Goal: Task Accomplishment & Management: Complete application form

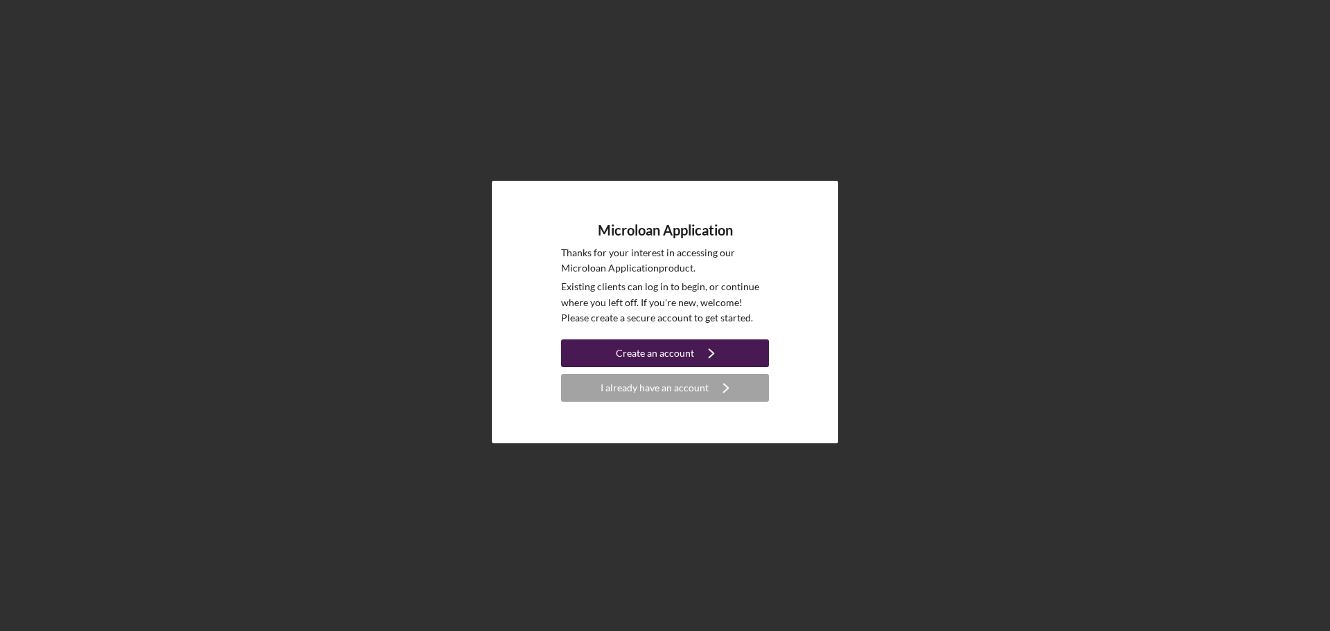
click at [664, 355] on div "Create an account" at bounding box center [655, 353] width 78 height 28
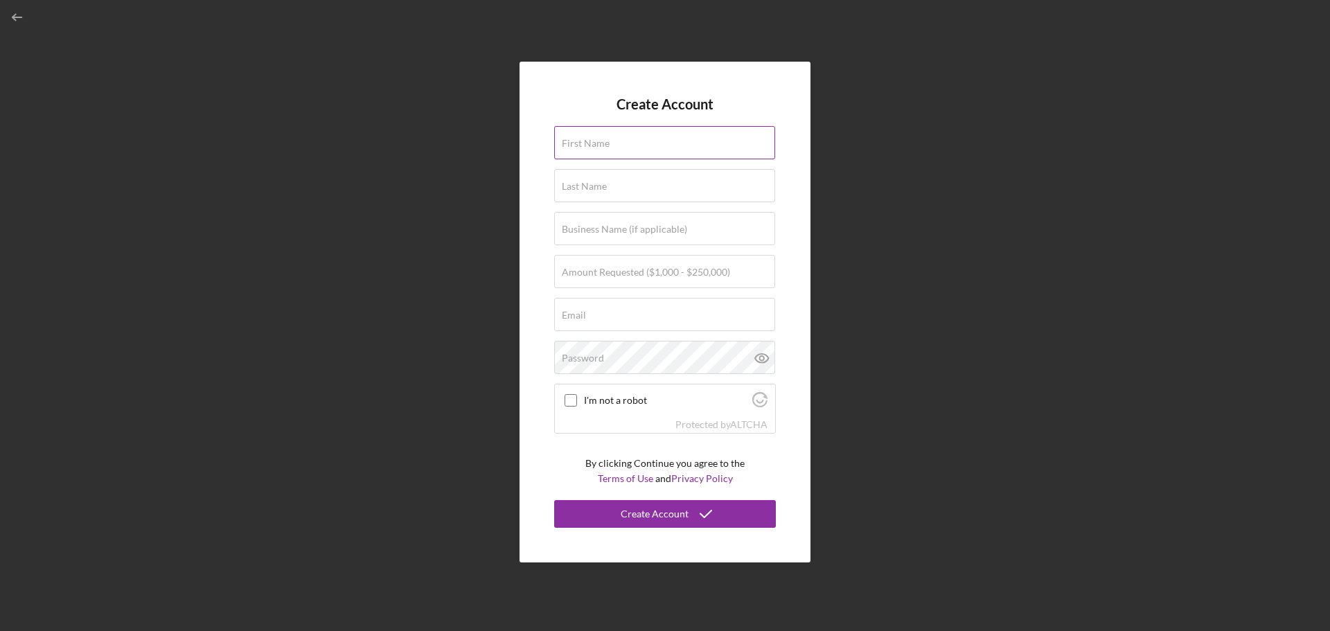
click at [701, 147] on input "First Name" at bounding box center [664, 142] width 221 height 33
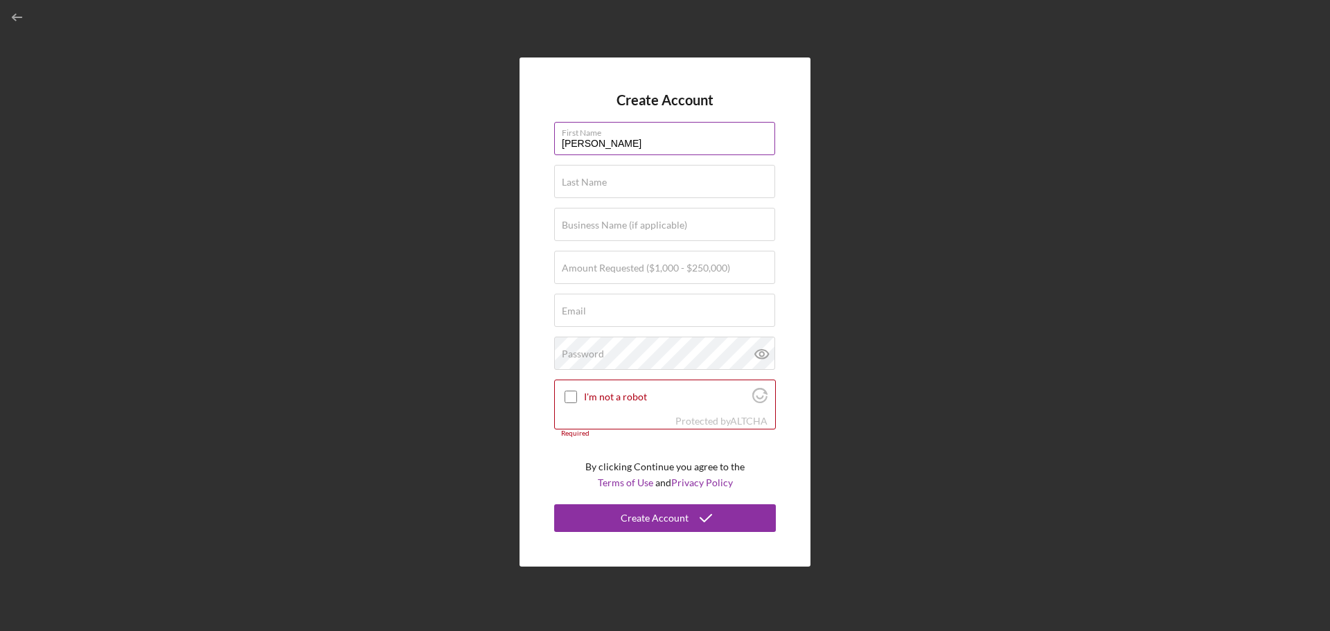
type input "[PERSON_NAME]"
type input "Wachusett Drain"
click at [714, 261] on div "Amount Requested ($1,000 - $250,000)" at bounding box center [665, 268] width 222 height 35
type input "$50,000"
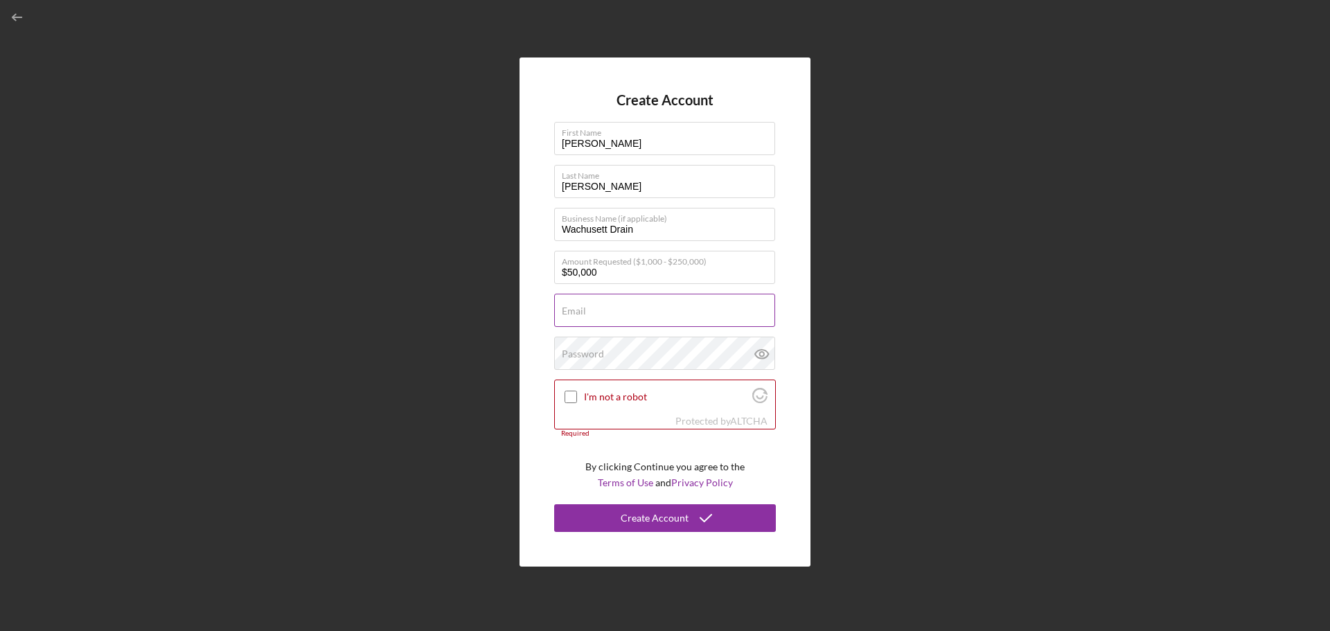
click at [695, 301] on div "Email Required" at bounding box center [665, 311] width 222 height 35
type input "[EMAIL_ADDRESS][DOMAIN_NAME]"
click at [573, 399] on input "I'm not a robot" at bounding box center [570, 397] width 12 height 12
checkbox input "true"
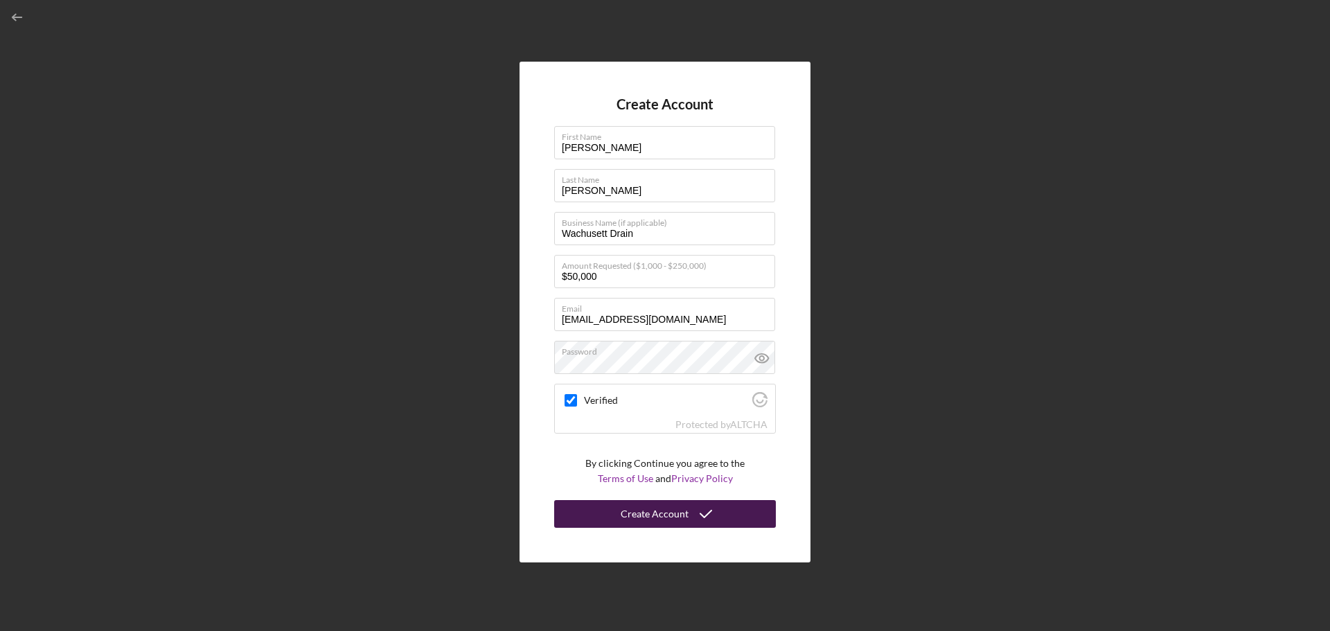
click at [663, 509] on div "Create Account" at bounding box center [654, 514] width 68 height 28
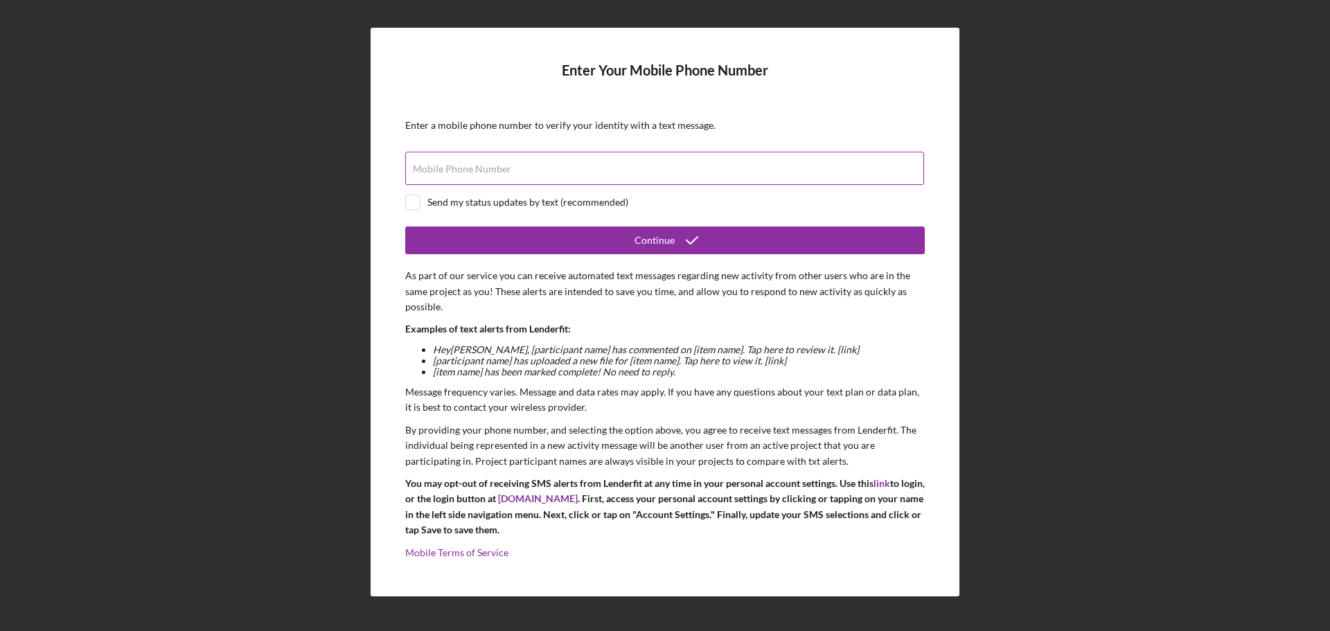
click at [629, 161] on div "Mobile Phone Number" at bounding box center [664, 169] width 519 height 35
type input "[PHONE_NUMBER]"
click at [417, 199] on input "checkbox" at bounding box center [413, 202] width 14 height 14
checkbox input "true"
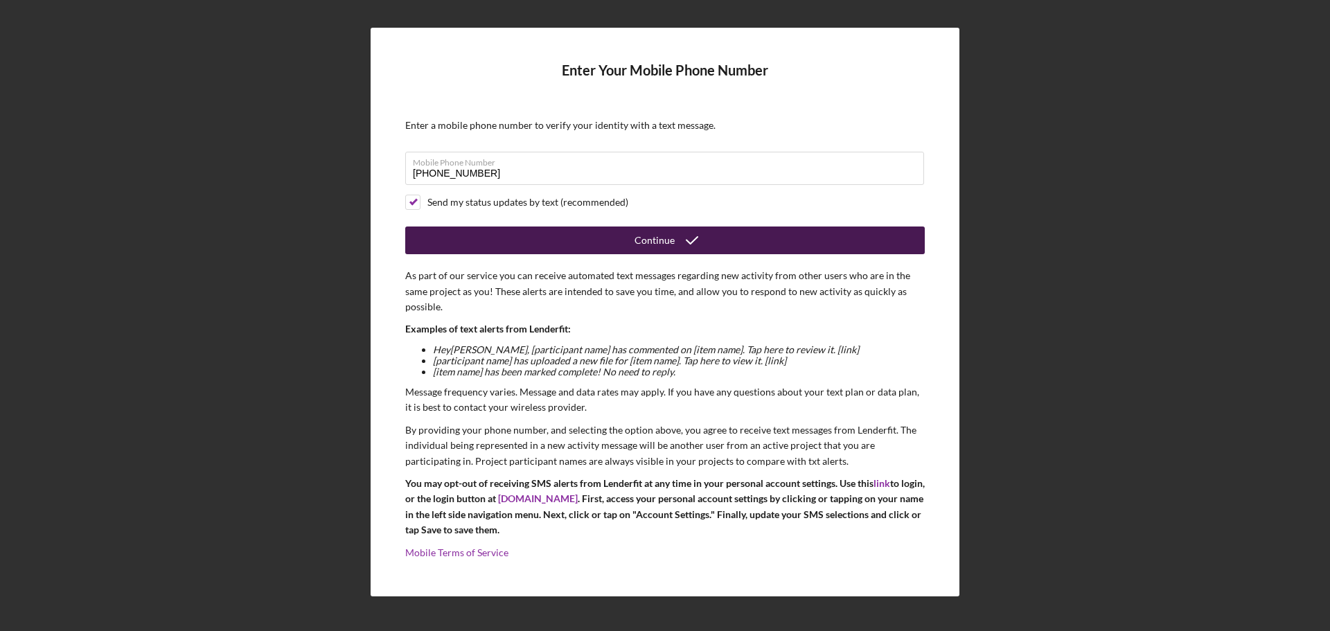
click at [656, 244] on div "Continue" at bounding box center [654, 240] width 40 height 28
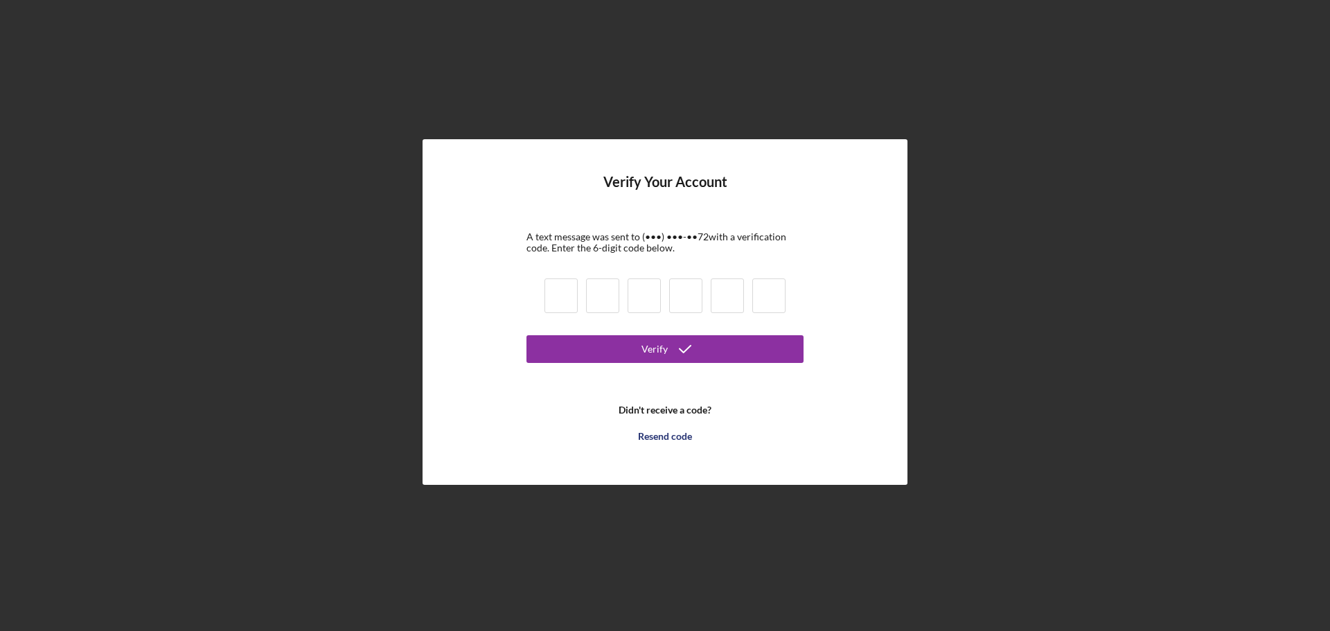
click at [562, 292] on input at bounding box center [560, 295] width 33 height 35
type input "9"
type input "1"
type input "2"
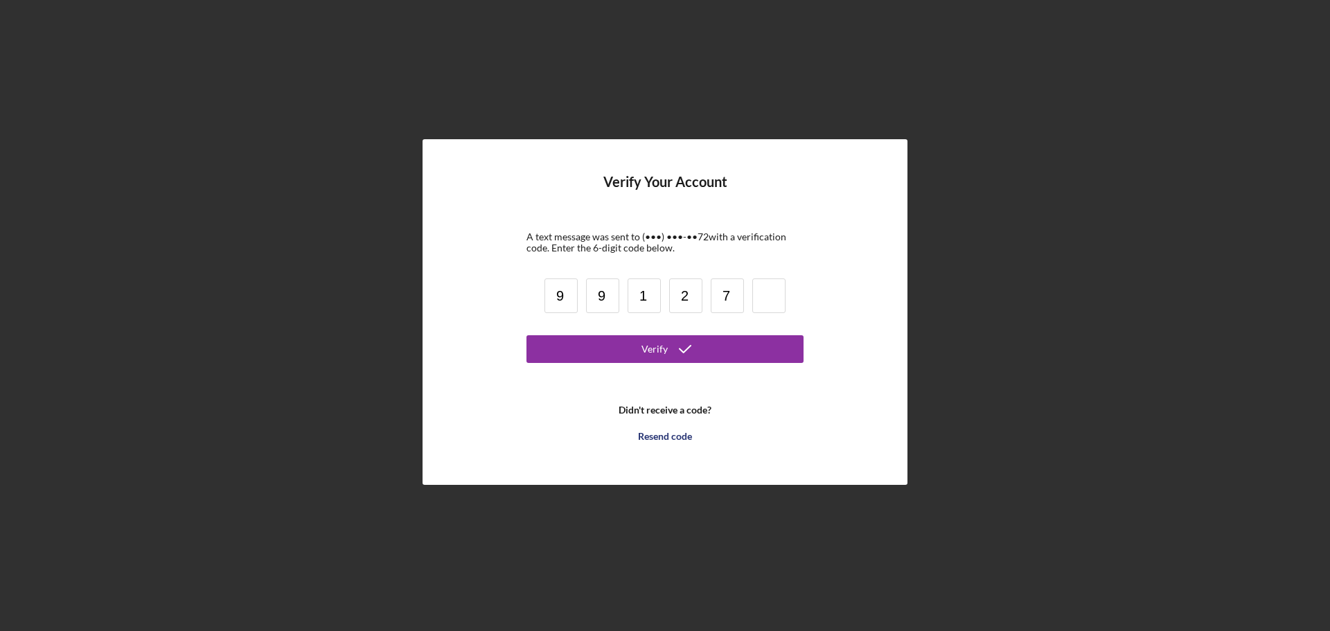
type input "7"
type input "8"
click at [647, 354] on div "Verify" at bounding box center [654, 349] width 26 height 28
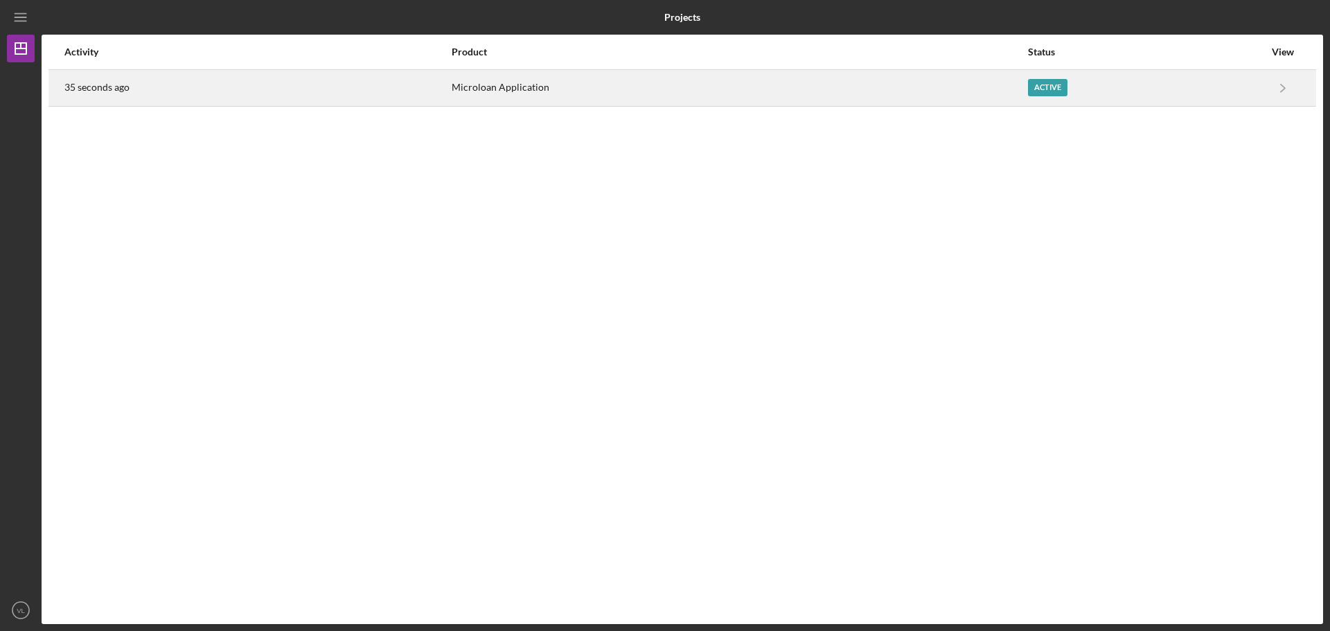
click at [1035, 83] on div "Active" at bounding box center [1047, 87] width 39 height 17
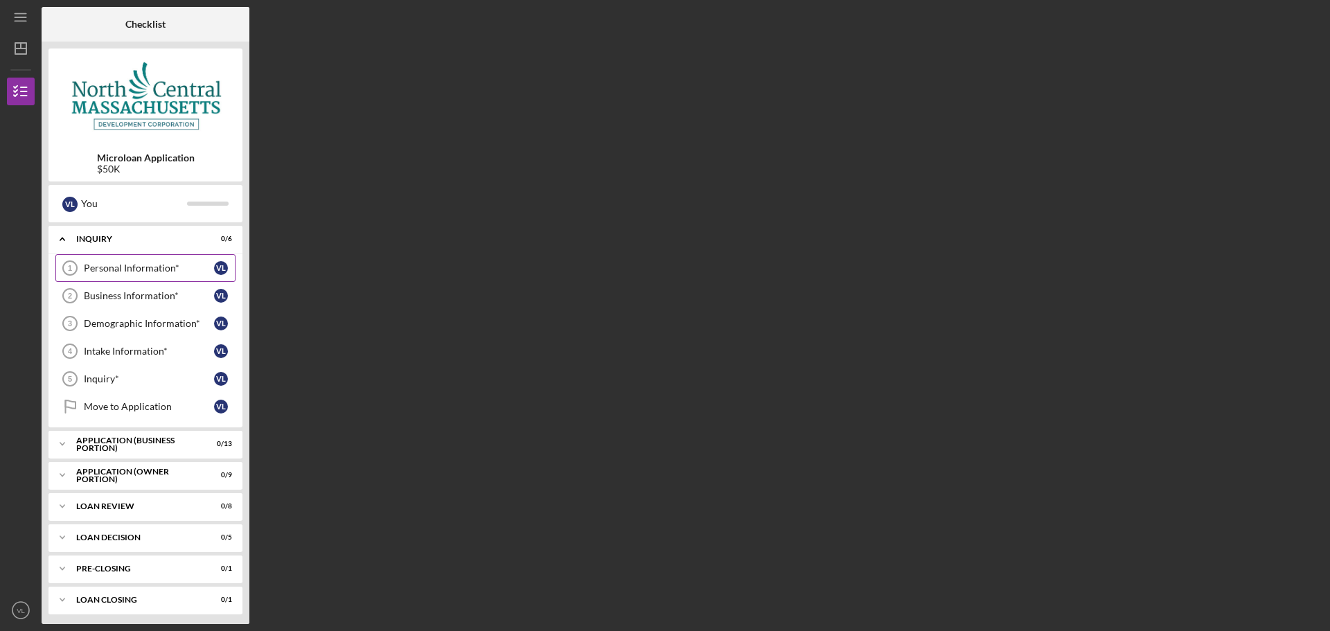
click at [165, 270] on div "Personal Information*" at bounding box center [149, 267] width 130 height 11
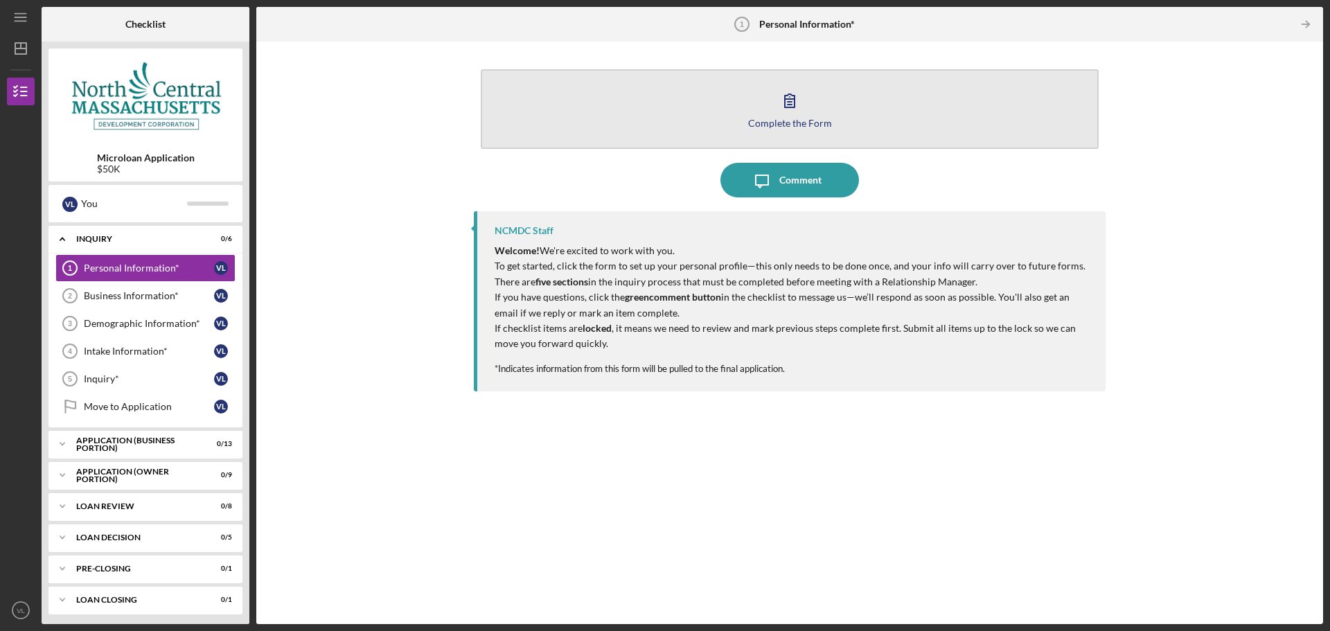
click at [797, 112] on icon "button" at bounding box center [789, 100] width 35 height 35
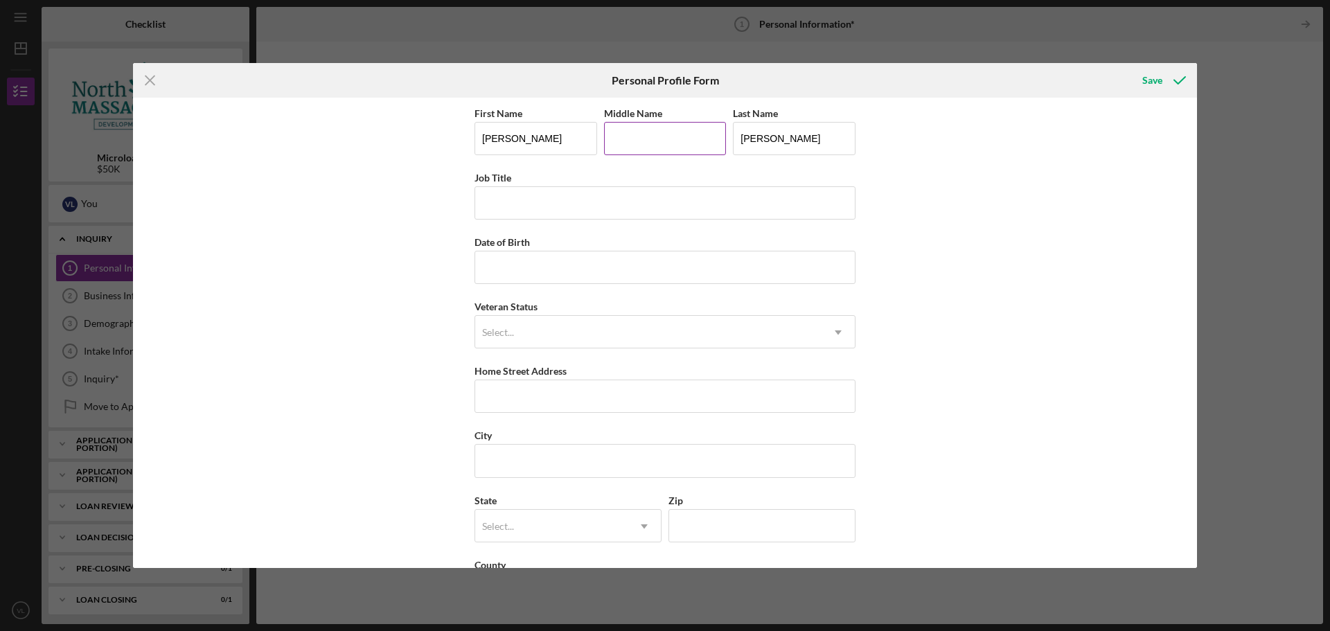
click at [664, 135] on input "Middle Name" at bounding box center [665, 138] width 123 height 33
type input "[PERSON_NAME]"
click at [587, 204] on input "Job Title" at bounding box center [664, 202] width 381 height 33
type input "Owner"
click at [567, 272] on input "Date of Birth" at bounding box center [664, 267] width 381 height 33
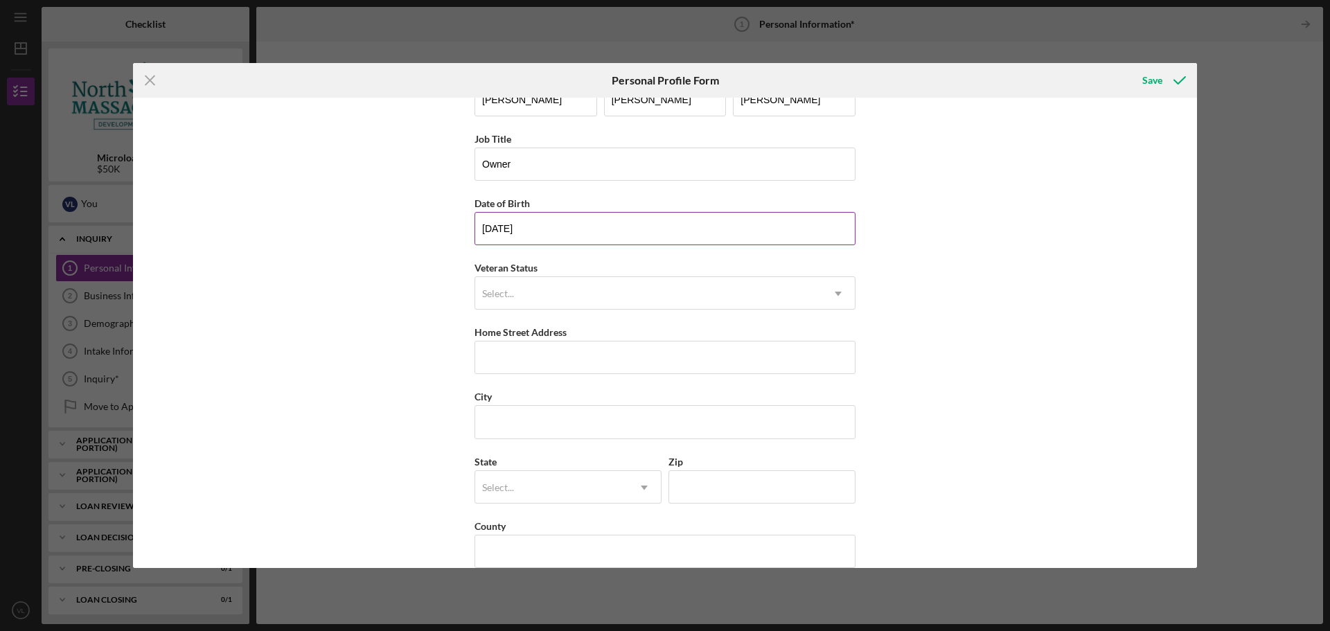
scroll to position [60, 0]
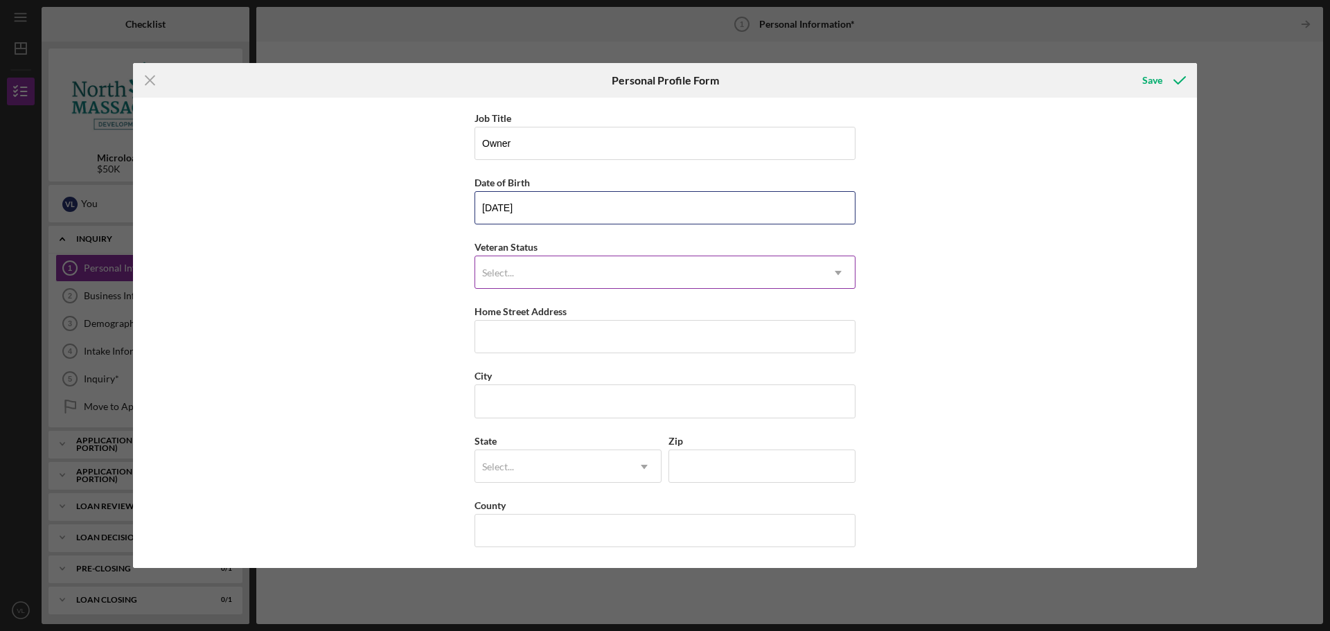
type input "[DATE]"
click at [583, 270] on div "Select..." at bounding box center [648, 273] width 346 height 32
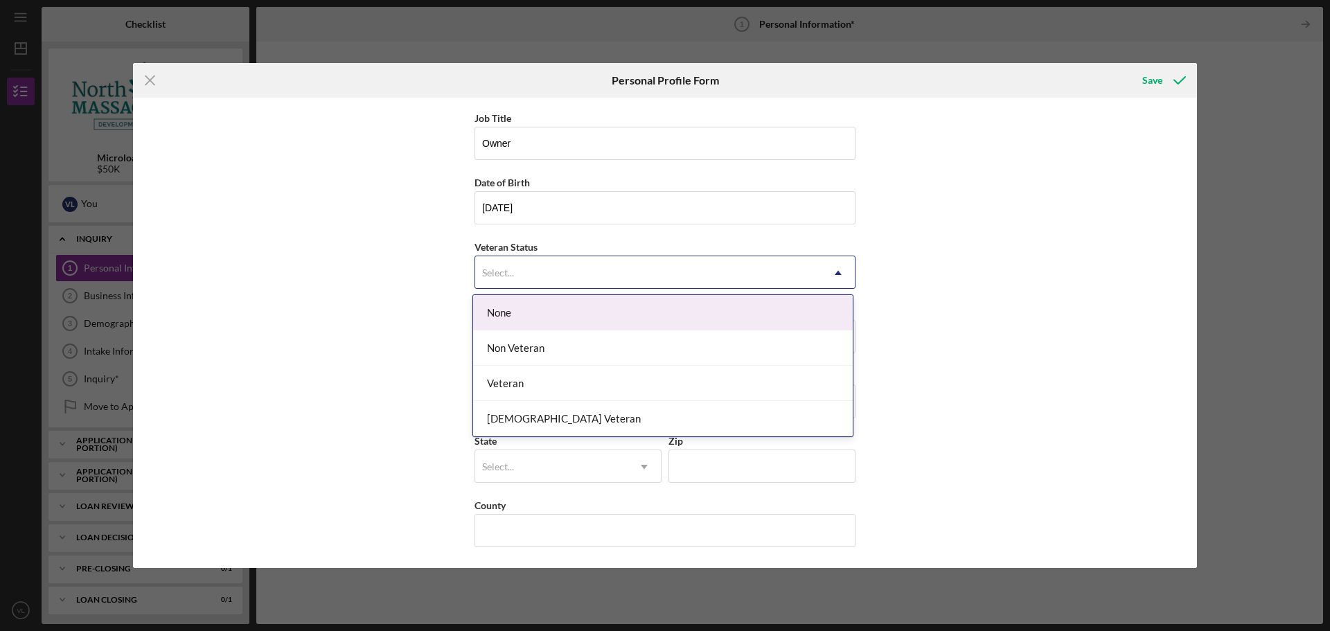
click at [564, 317] on div "None" at bounding box center [662, 312] width 379 height 35
click at [605, 270] on div "Select..." at bounding box center [648, 273] width 346 height 32
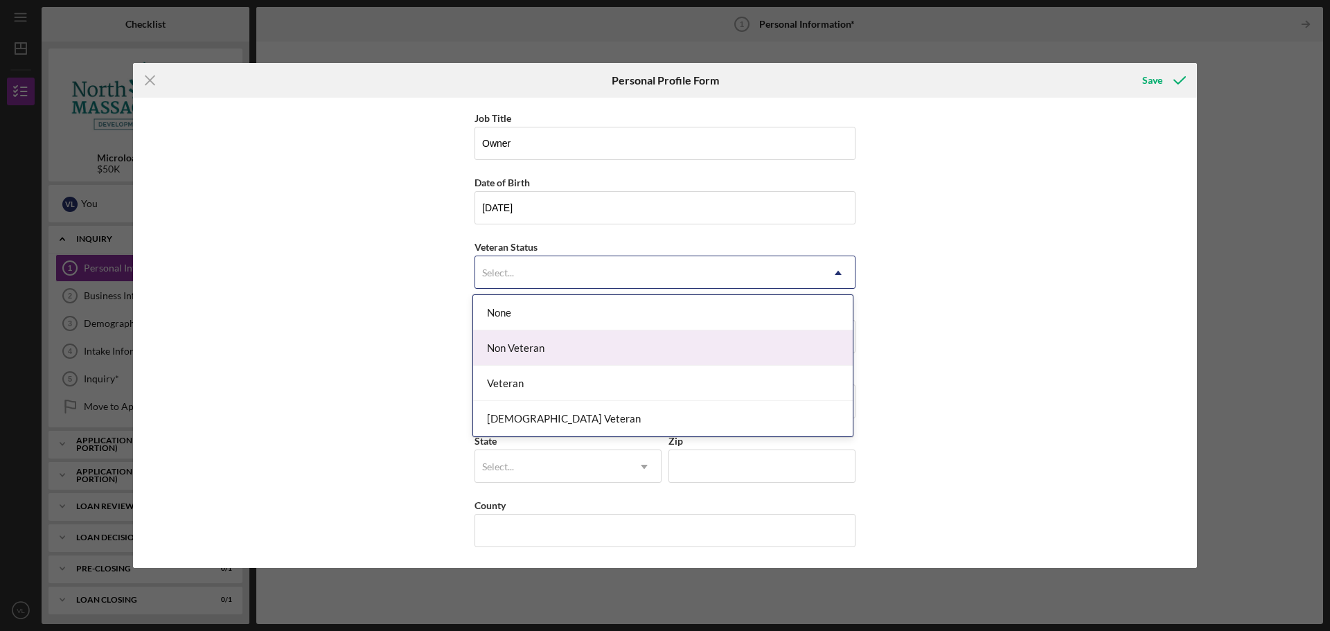
click at [535, 352] on div "Non Veteran" at bounding box center [662, 347] width 379 height 35
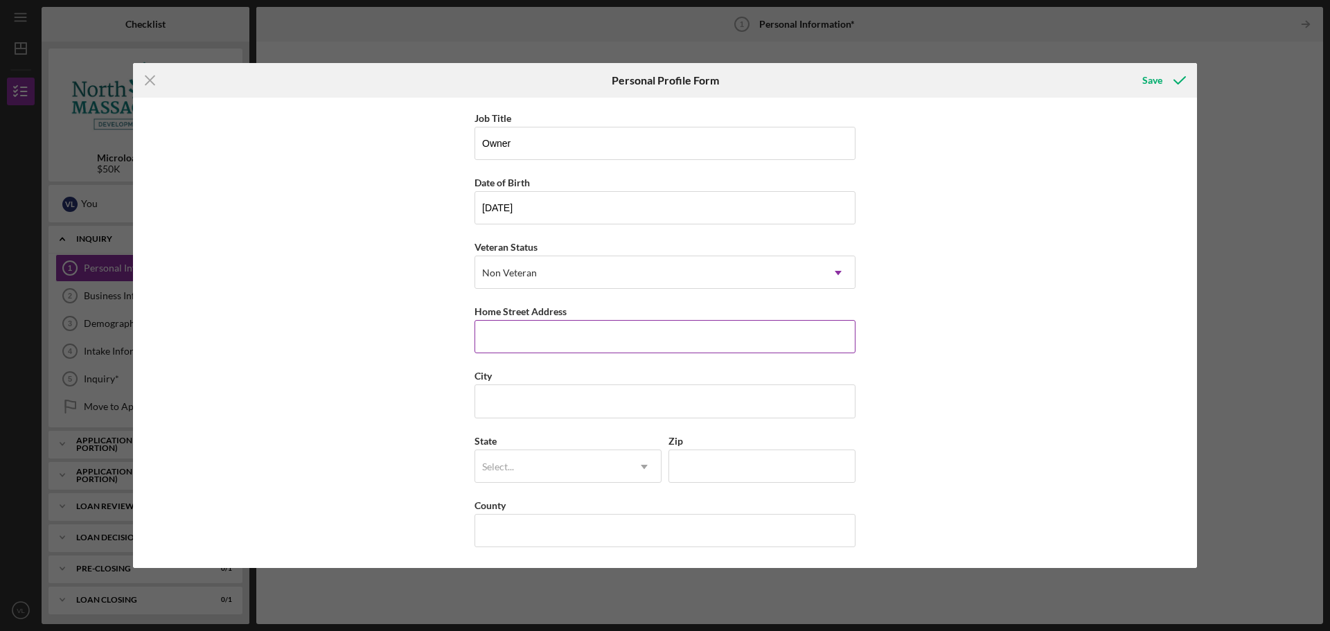
click at [605, 338] on input "Home Street Address" at bounding box center [664, 336] width 381 height 33
type input "[STREET_ADDRESS][PERSON_NAME]"
type input "[GEOGRAPHIC_DATA]"
type input "[US_STATE]"
type input "01541"
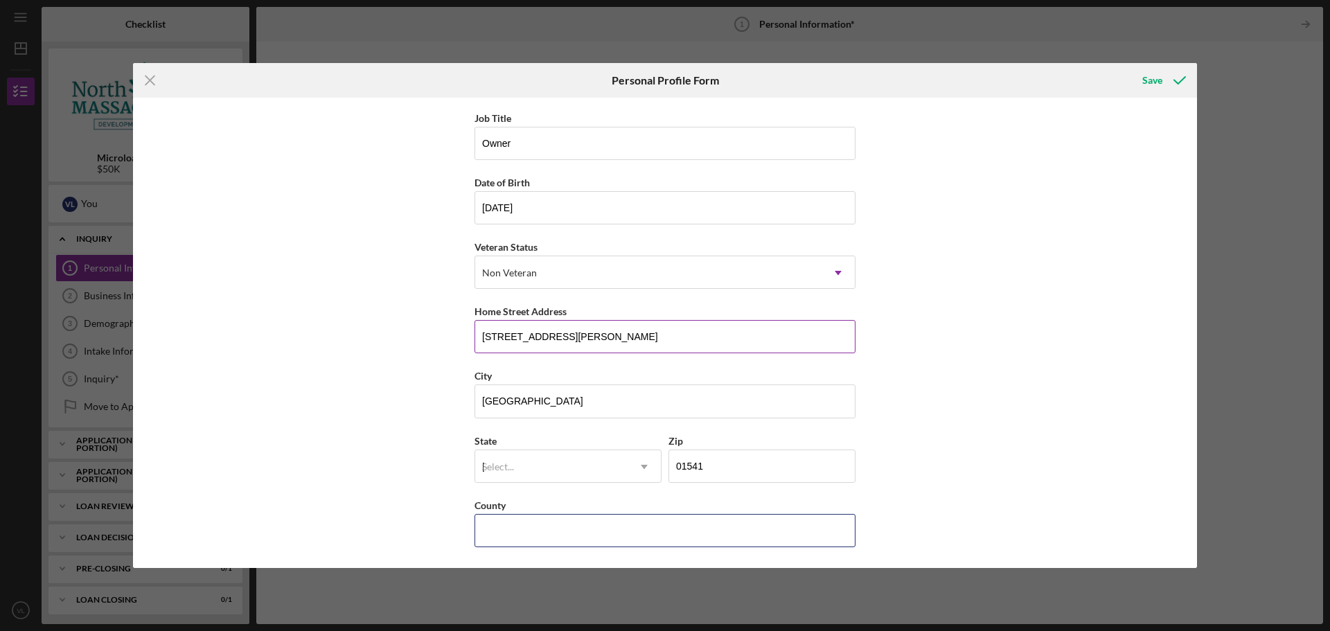
type input "[GEOGRAPHIC_DATA]"
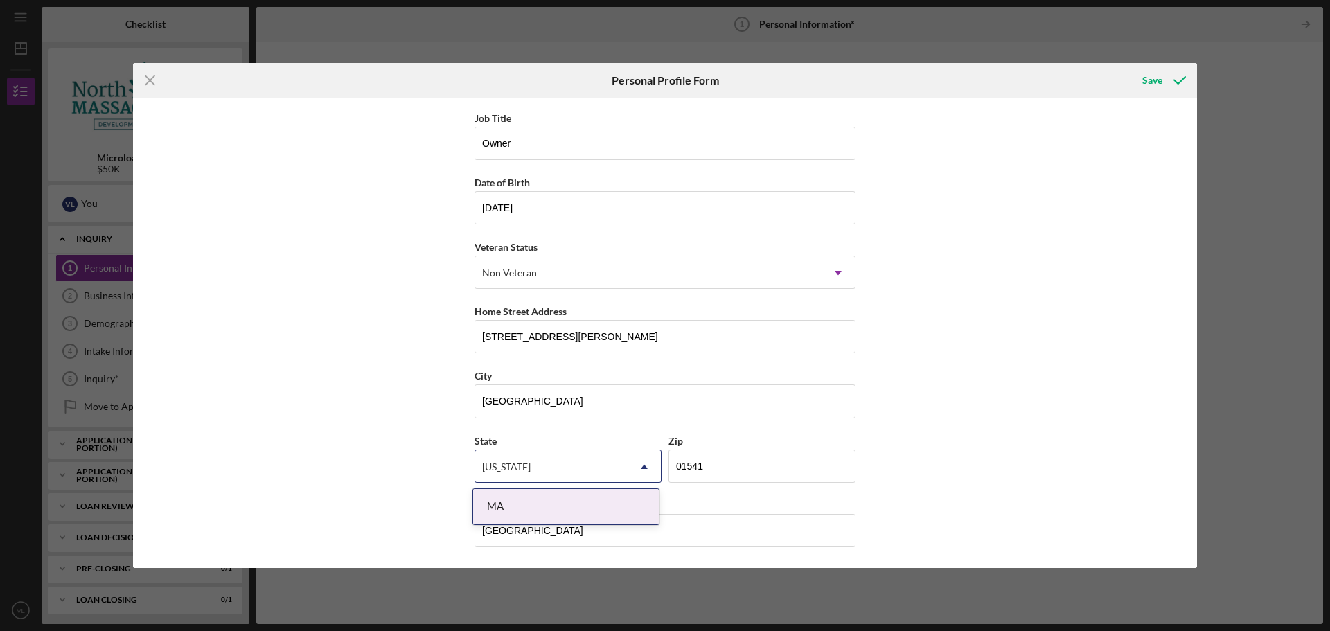
click at [937, 447] on div "First Name [PERSON_NAME] Middle Name [PERSON_NAME] Last Name [PERSON_NAME] Job …" at bounding box center [665, 333] width 1064 height 470
click at [580, 501] on div "MA" at bounding box center [566, 506] width 186 height 35
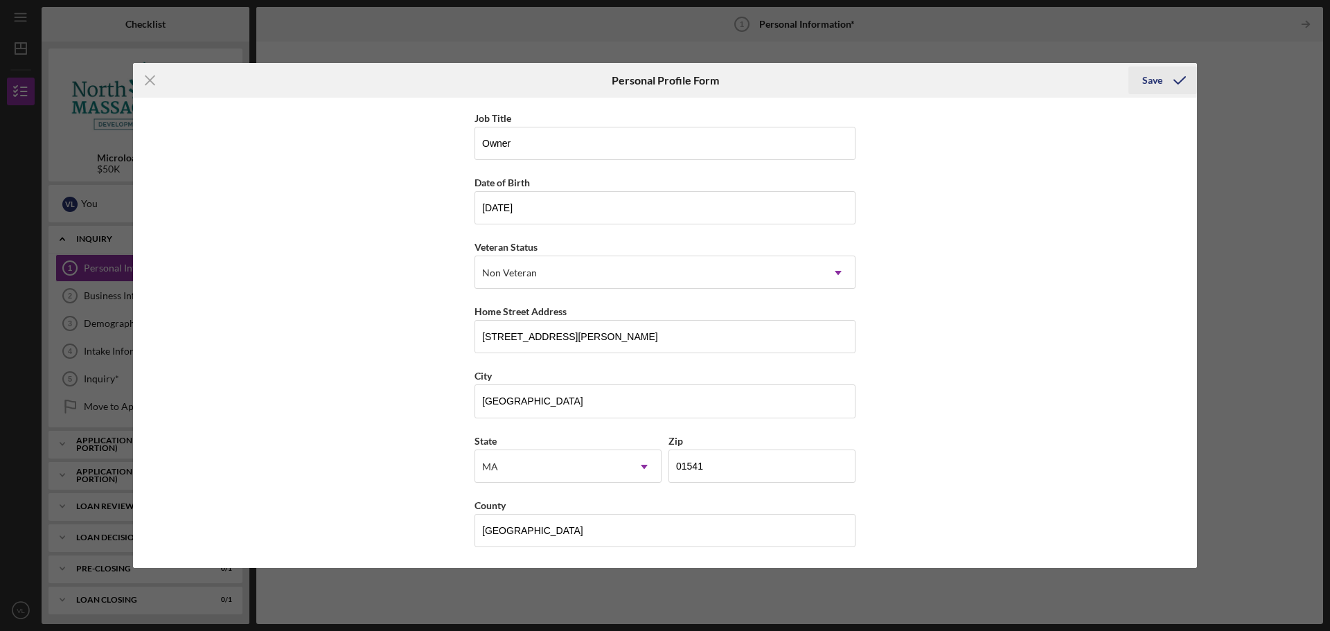
click at [1155, 83] on div "Save" at bounding box center [1152, 80] width 20 height 28
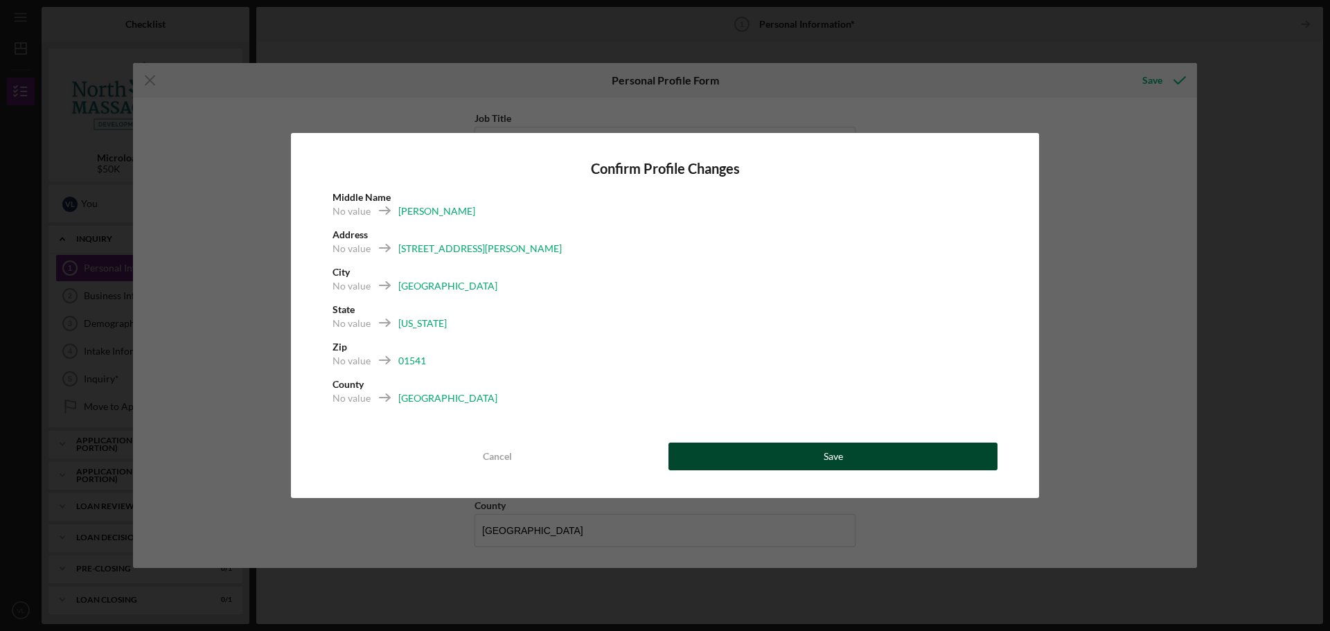
click at [839, 456] on div "Save" at bounding box center [832, 456] width 19 height 28
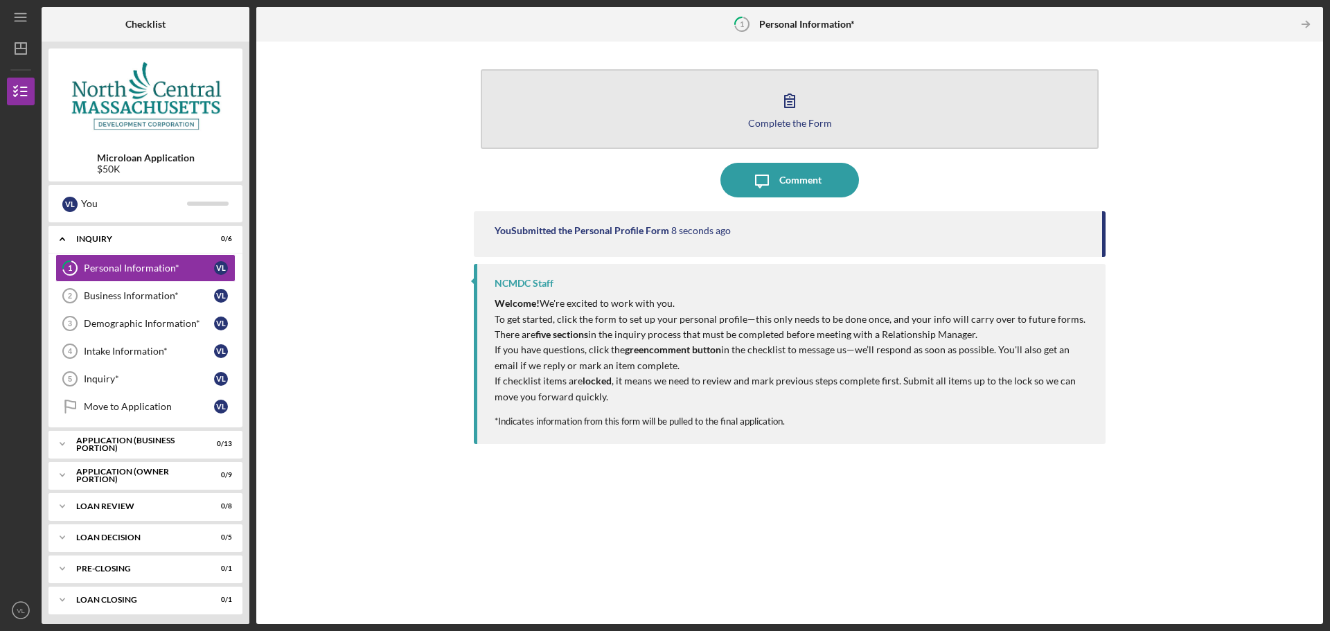
click at [803, 109] on icon "button" at bounding box center [789, 100] width 35 height 35
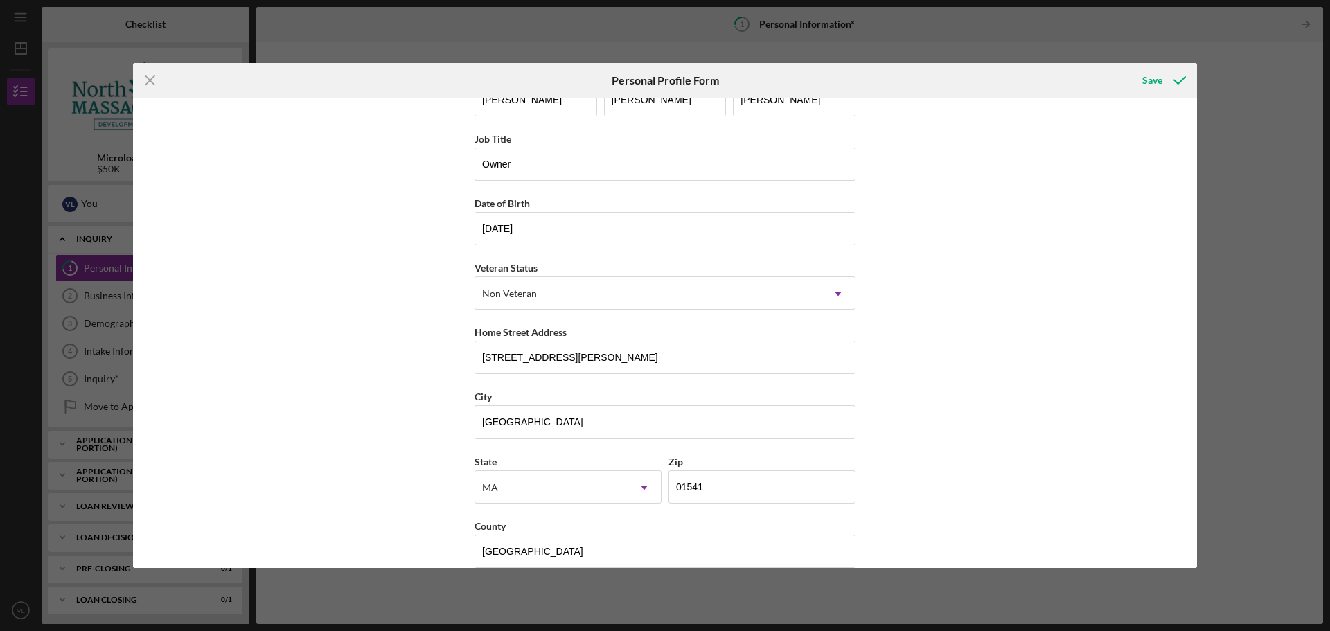
scroll to position [60, 0]
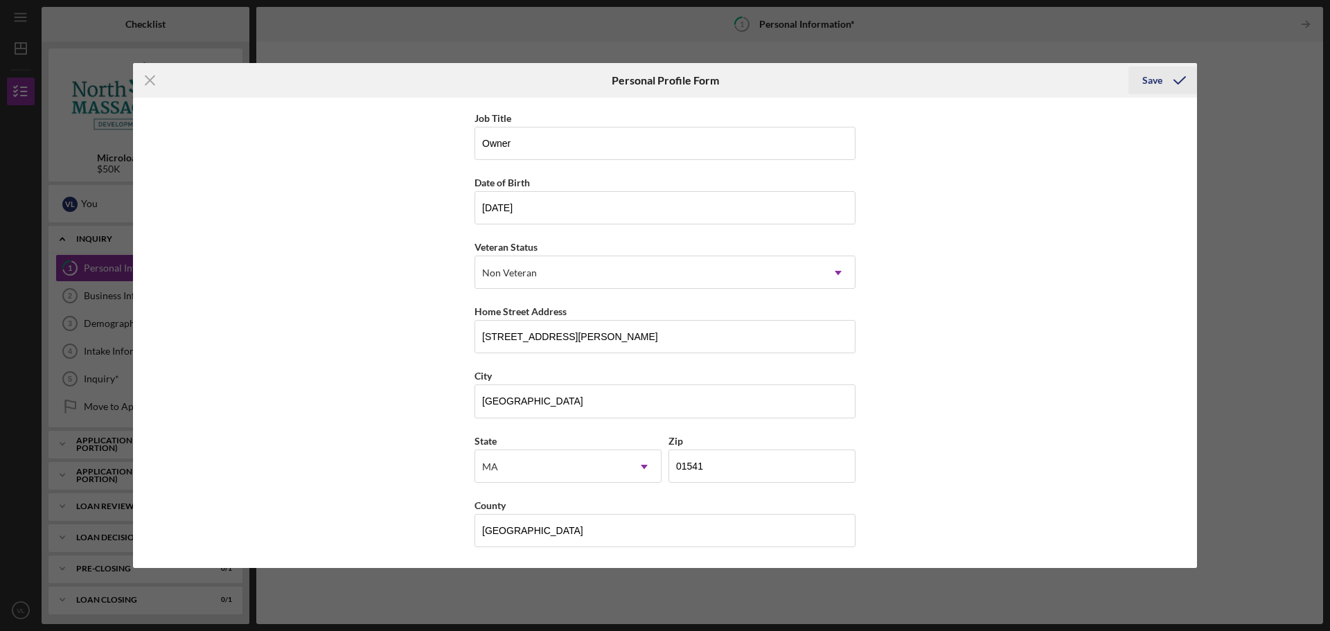
click at [1145, 76] on div "Save" at bounding box center [1152, 80] width 20 height 28
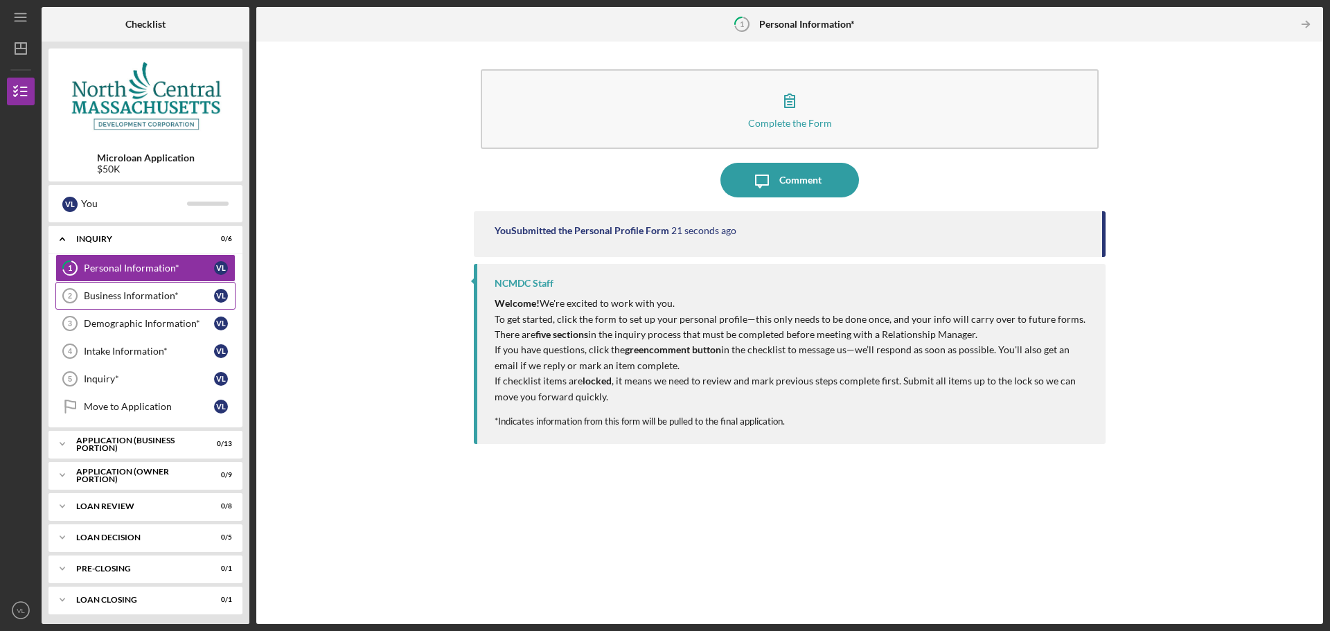
click at [161, 292] on div "Business Information*" at bounding box center [149, 295] width 130 height 11
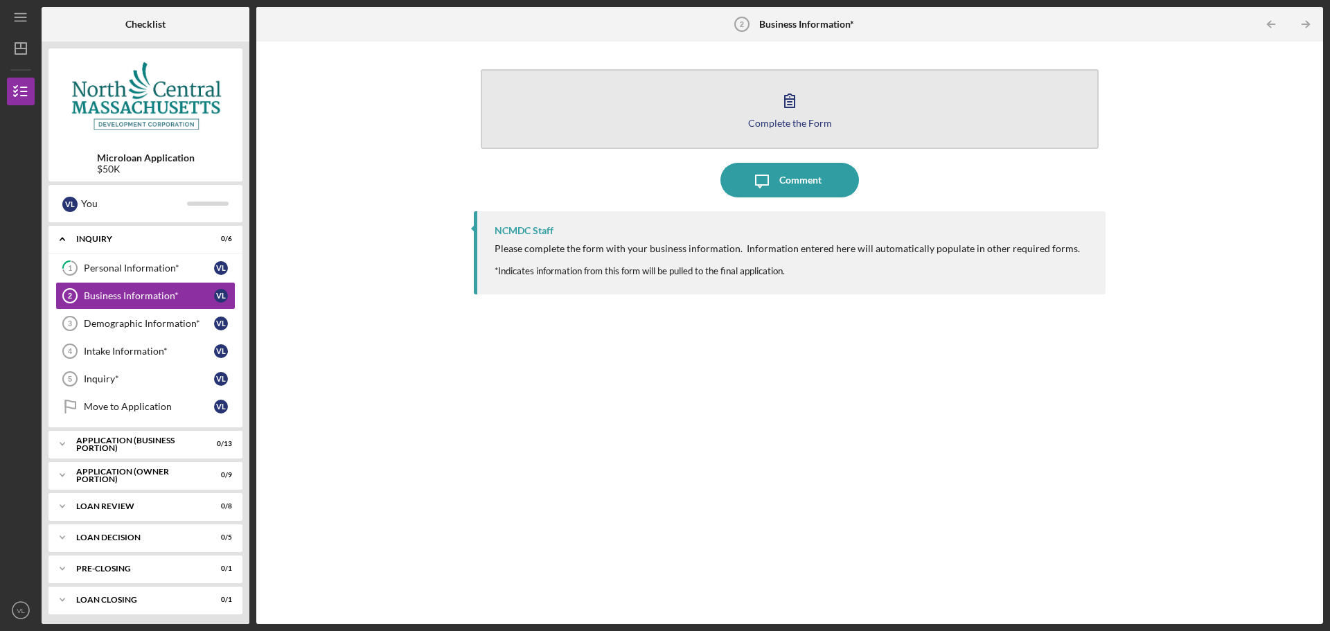
click at [792, 111] on icon "button" at bounding box center [789, 100] width 35 height 35
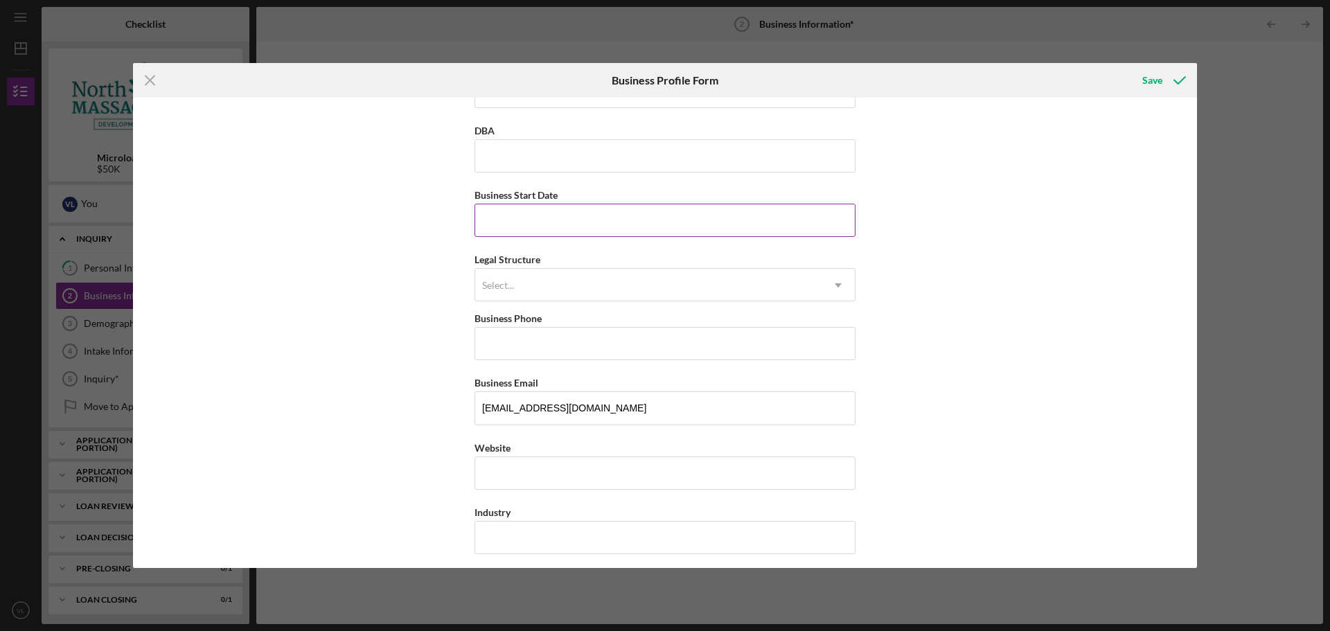
scroll to position [69, 0]
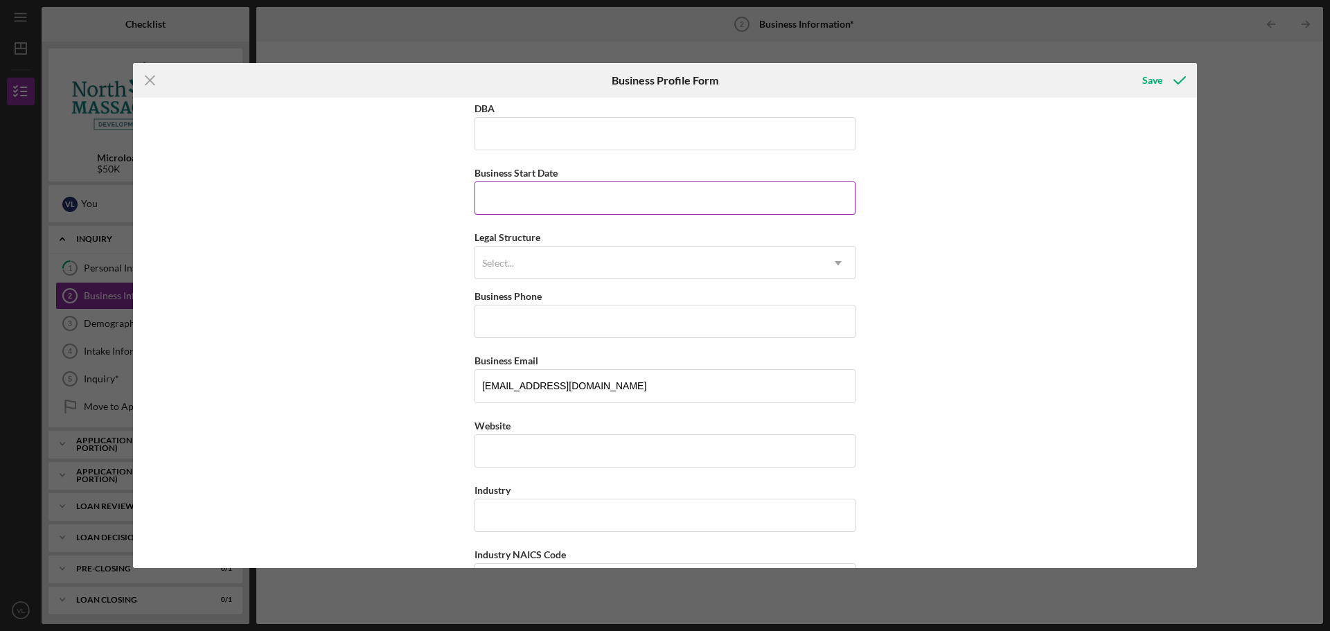
click at [632, 265] on div "Select..." at bounding box center [648, 263] width 346 height 32
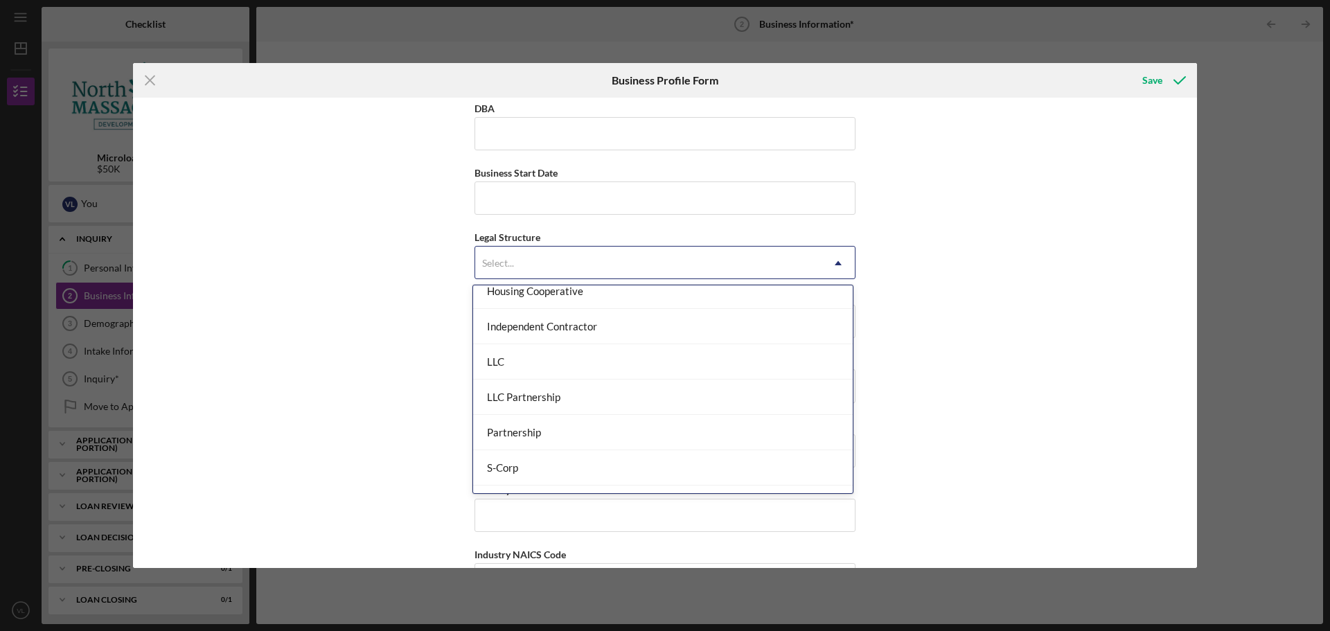
scroll to position [208, 0]
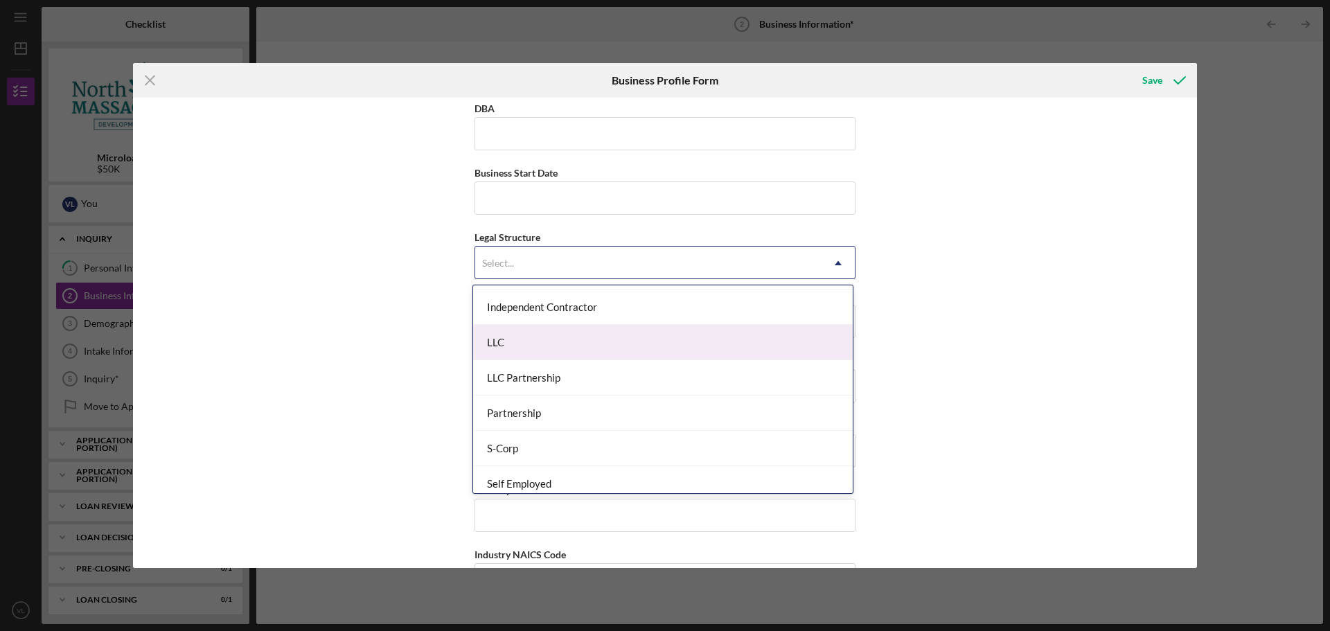
click at [568, 328] on div "LLC" at bounding box center [662, 342] width 379 height 35
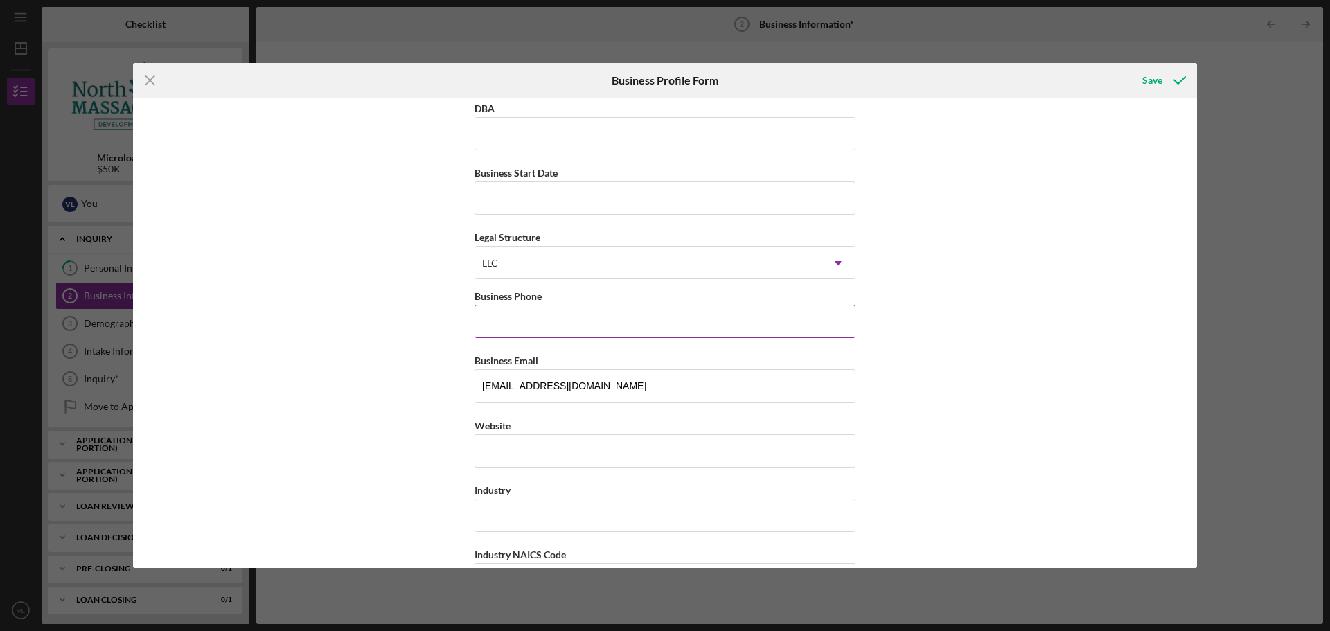
click at [616, 316] on input "Business Phone" at bounding box center [664, 321] width 381 height 33
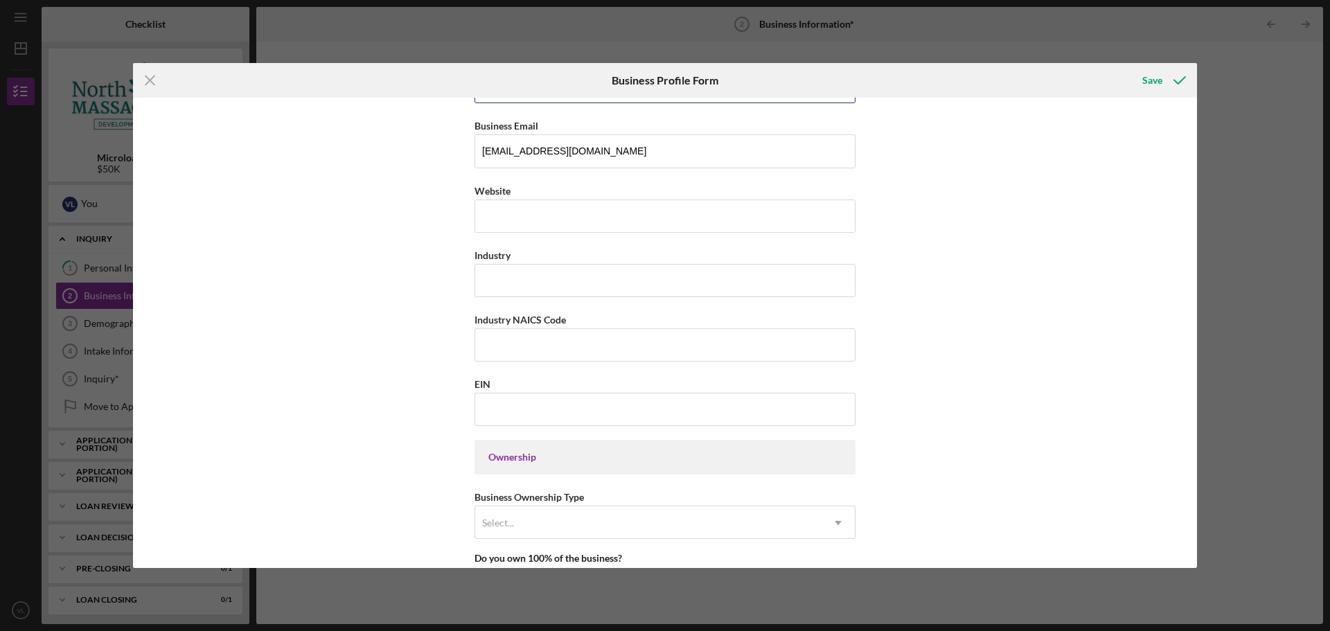
scroll to position [346, 0]
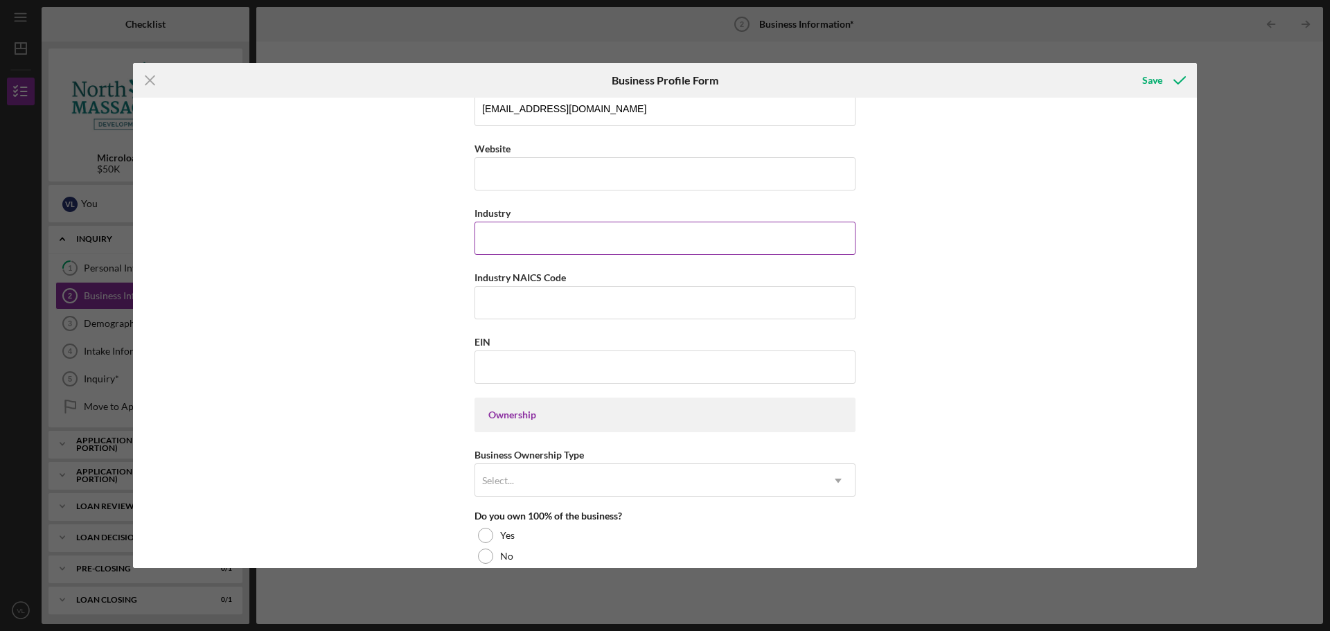
type input "[PHONE_NUMBER]"
click at [584, 231] on input "Industry" at bounding box center [664, 238] width 381 height 33
click at [476, 238] on input "Drain Service" at bounding box center [664, 238] width 381 height 33
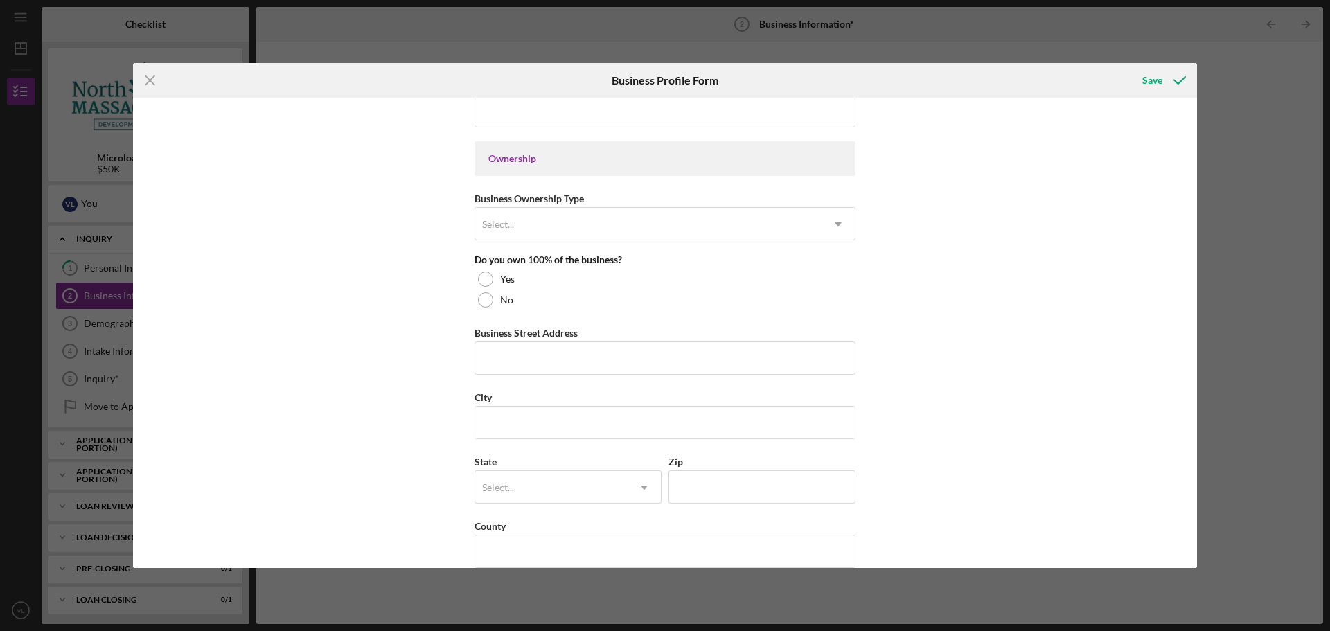
scroll to position [623, 0]
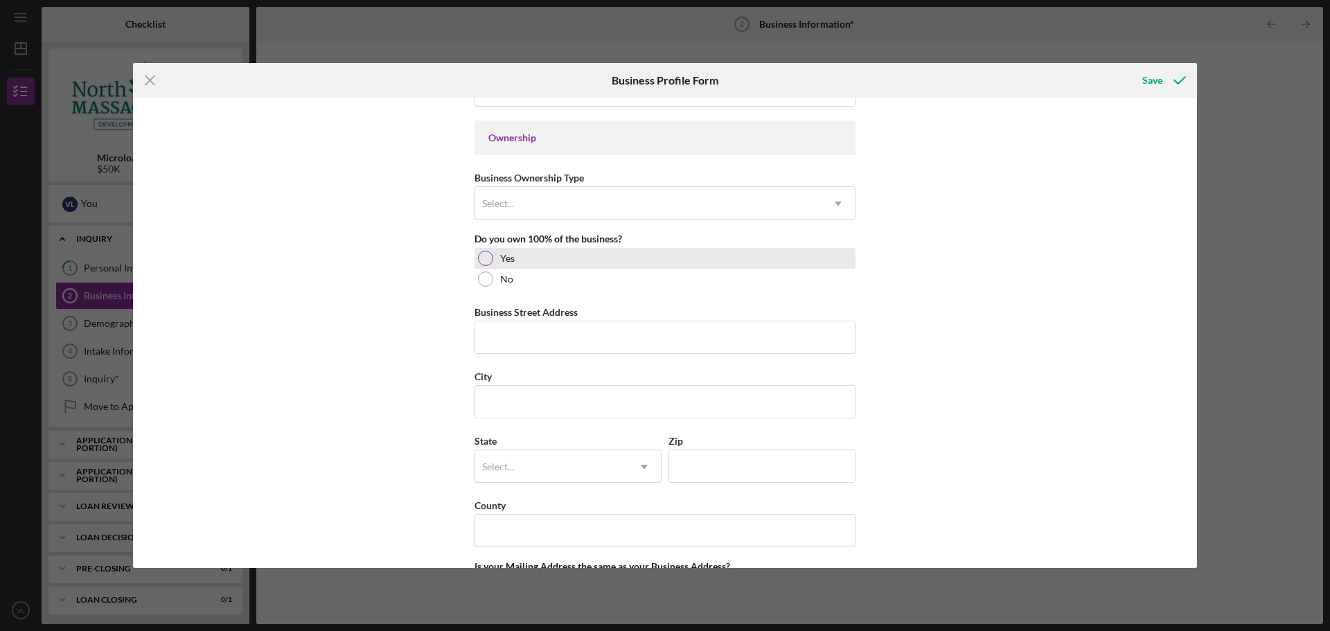
type input "Plumbing Drain Service"
click at [491, 257] on div "Yes" at bounding box center [664, 258] width 381 height 21
click at [654, 206] on div "Select..." at bounding box center [648, 204] width 346 height 32
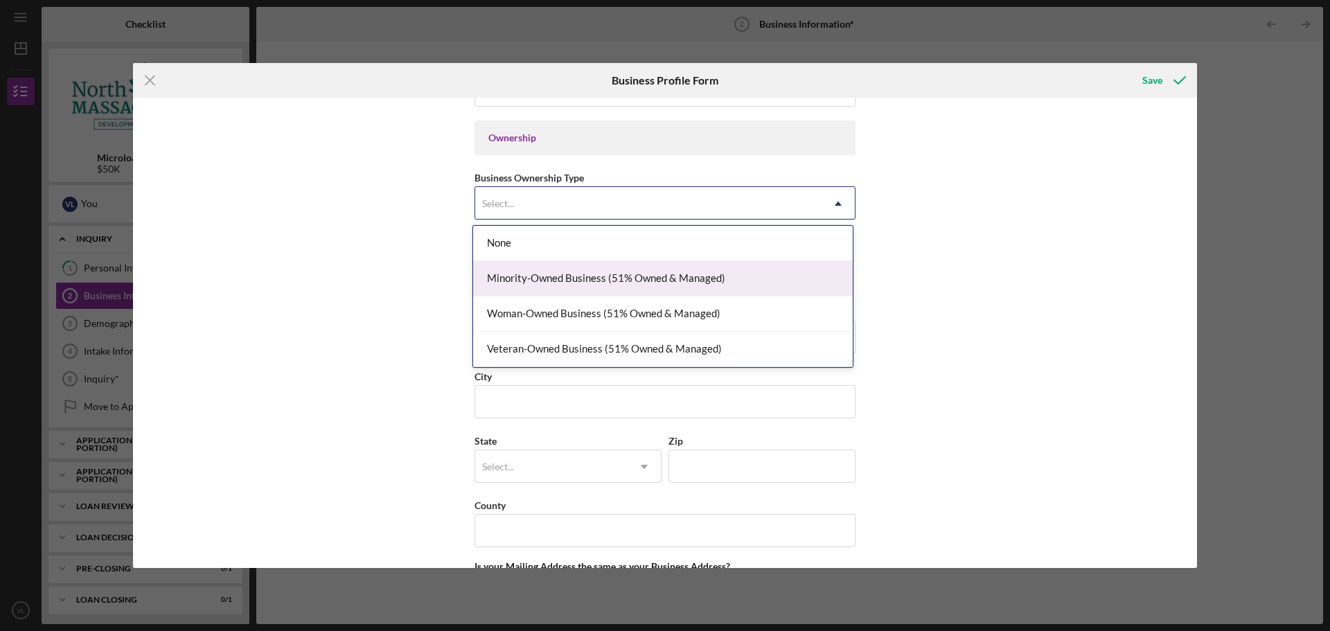
click at [653, 280] on div "Minority-Owned Business (51% Owned & Managed)" at bounding box center [662, 278] width 379 height 35
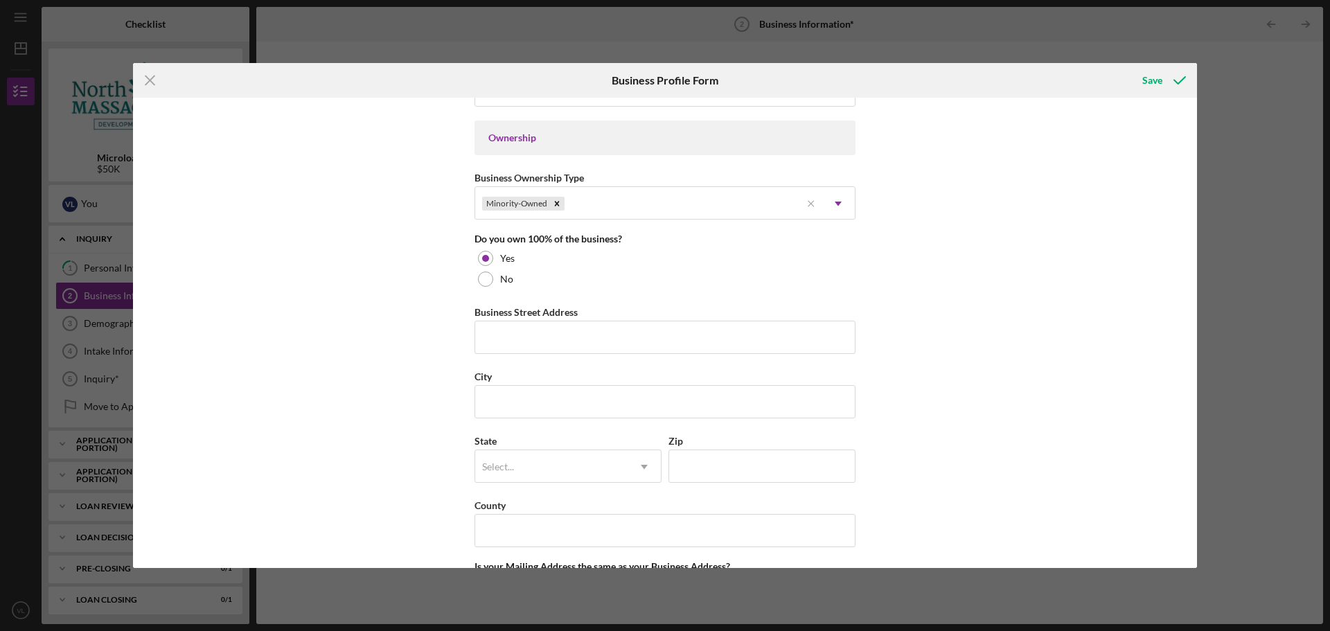
scroll to position [692, 0]
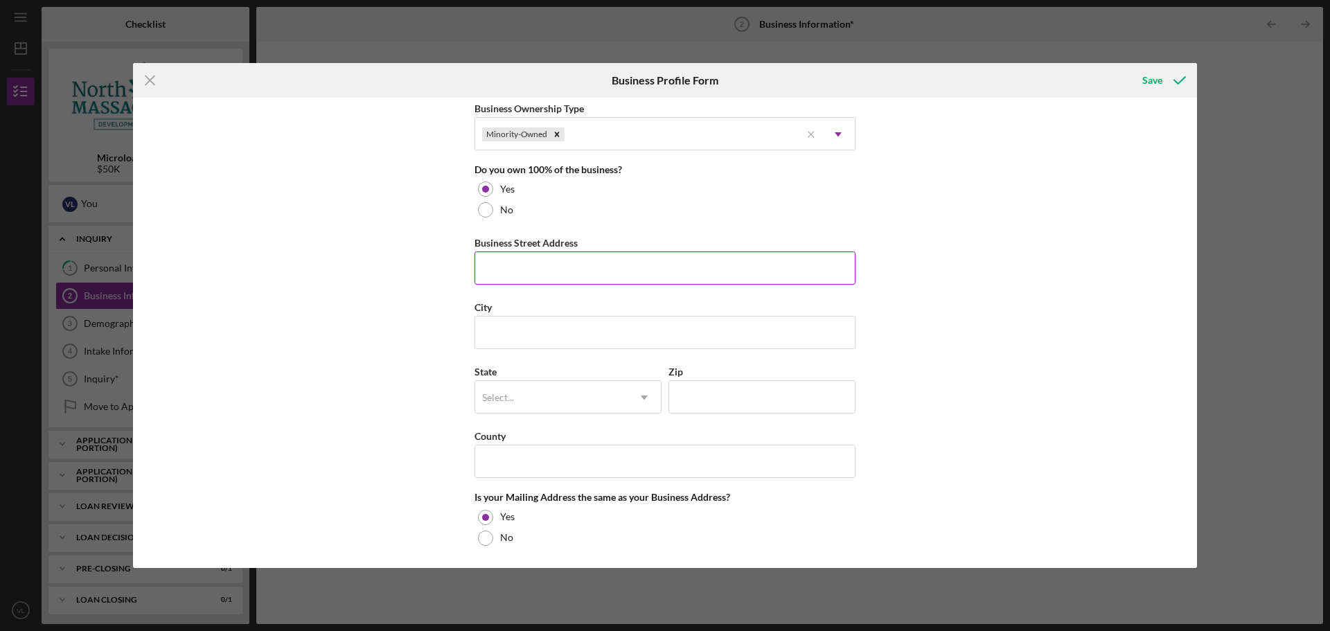
click at [542, 267] on input "Business Street Address" at bounding box center [664, 267] width 381 height 33
type input "[STREET_ADDRESS][PERSON_NAME]"
type input "[GEOGRAPHIC_DATA]"
type input "[US_STATE]"
type input "01541"
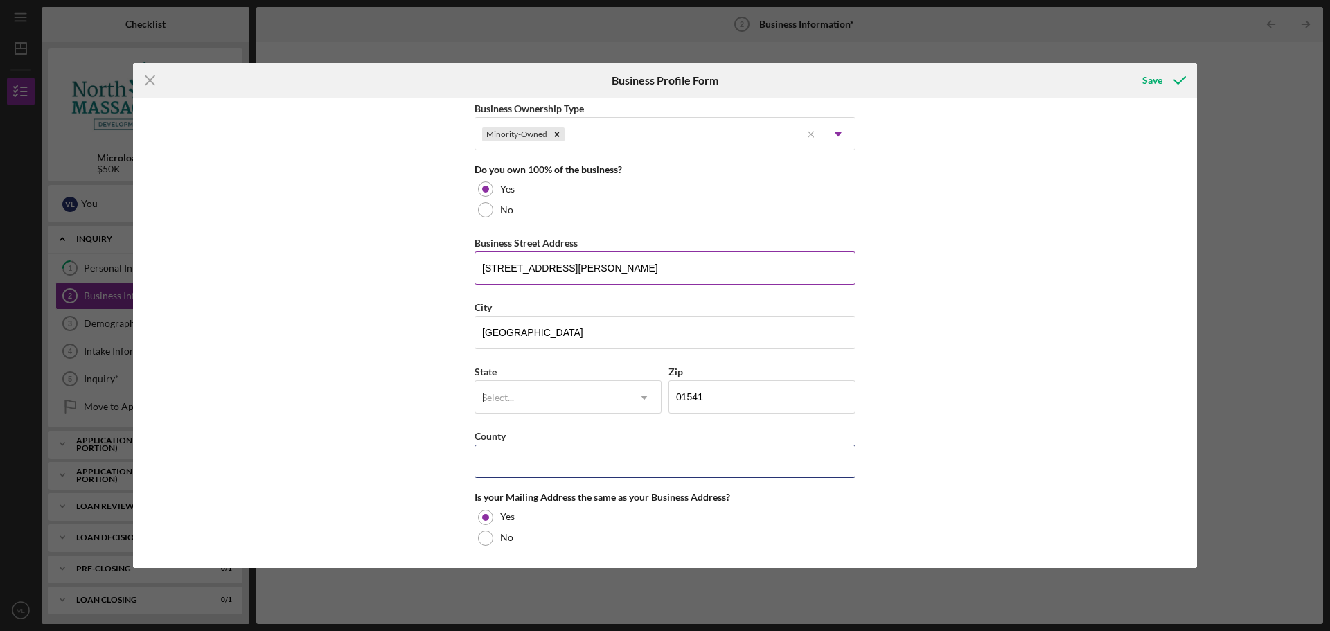
type input "[US_STATE]"
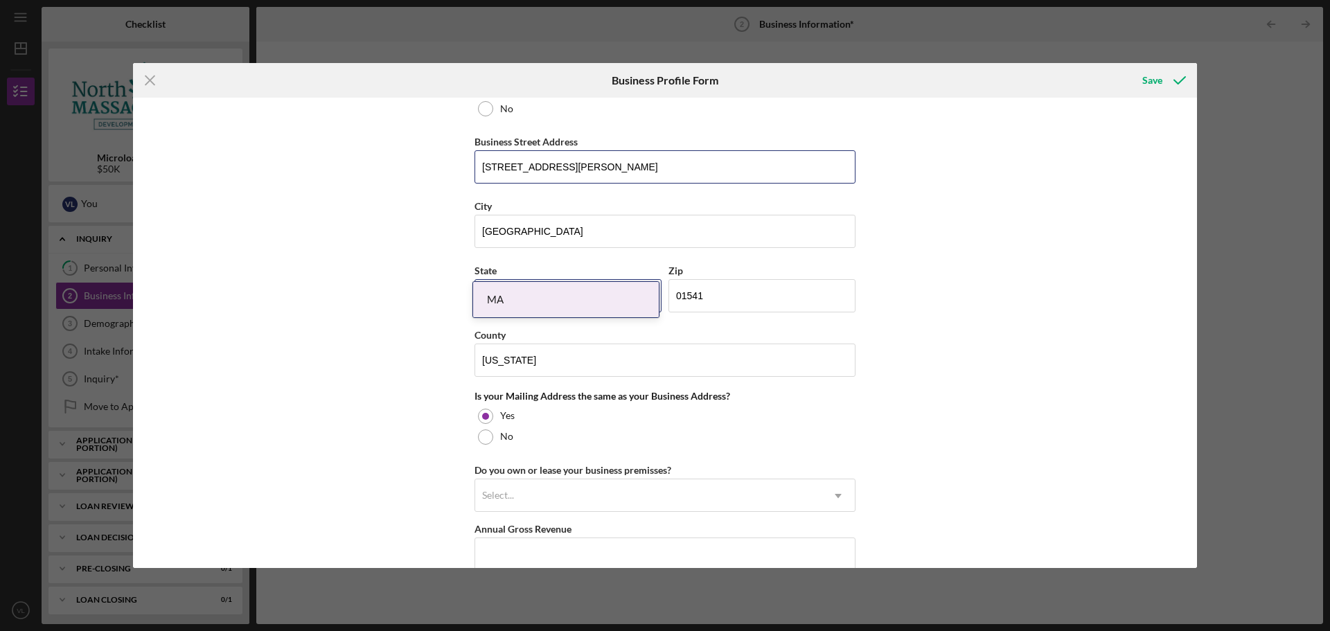
scroll to position [831, 0]
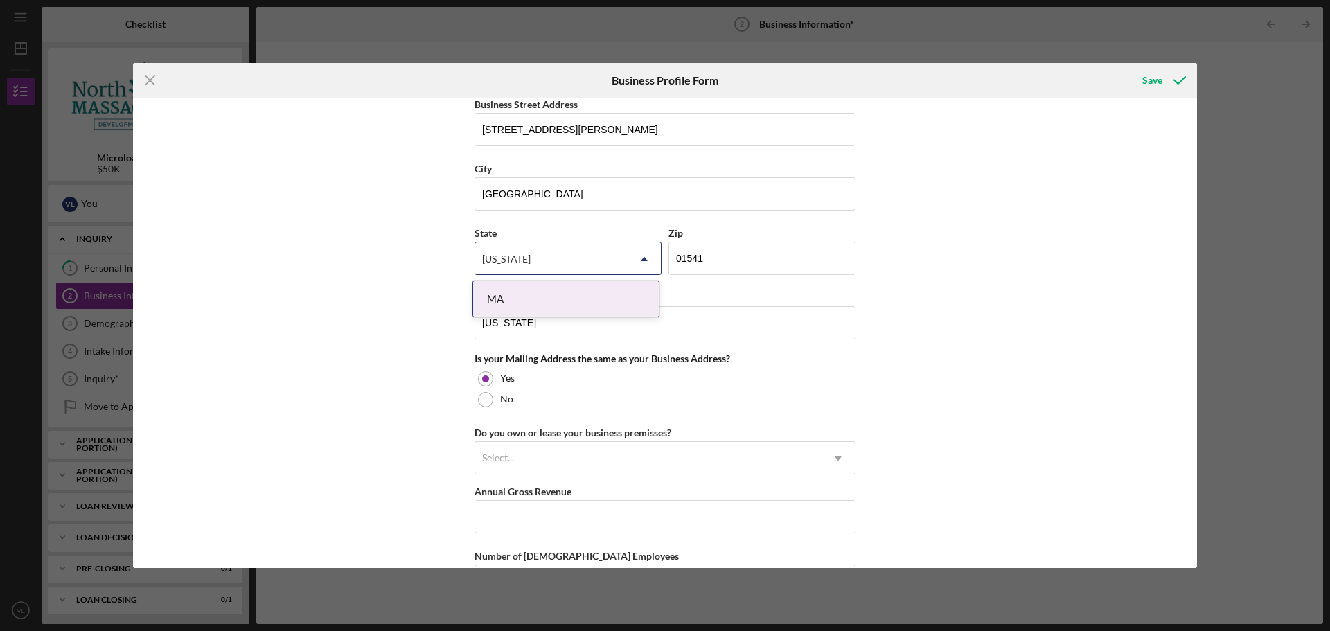
click at [535, 298] on div "MA" at bounding box center [566, 298] width 186 height 35
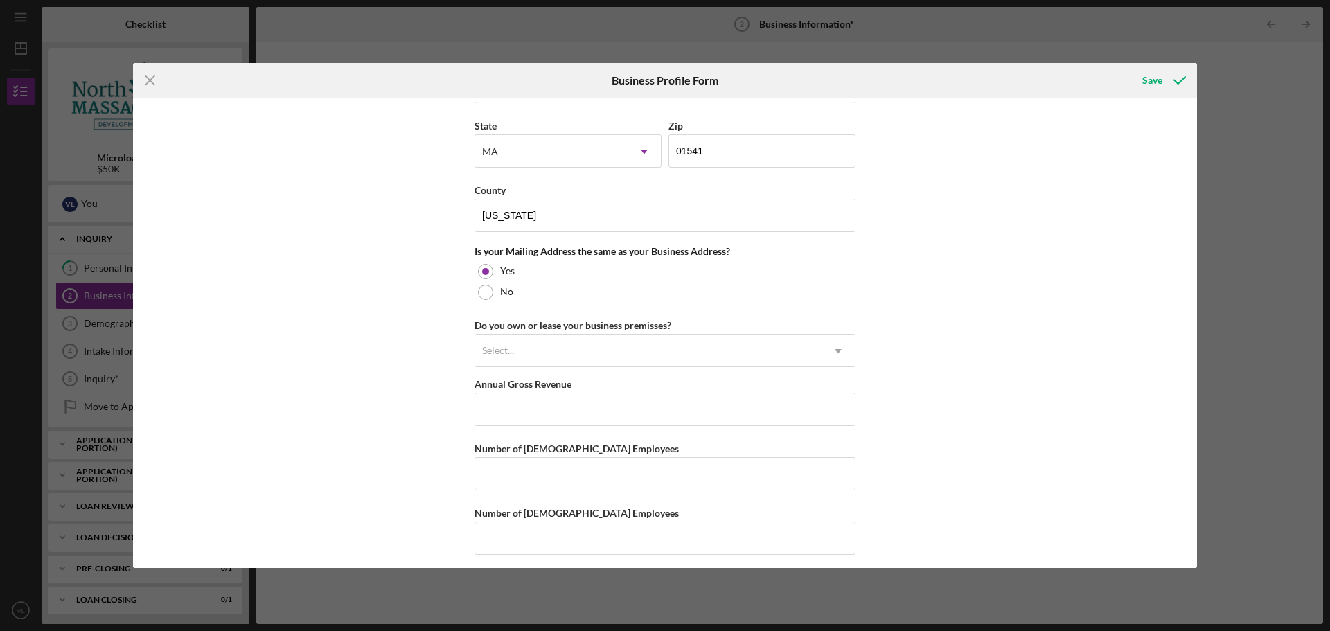
scroll to position [946, 0]
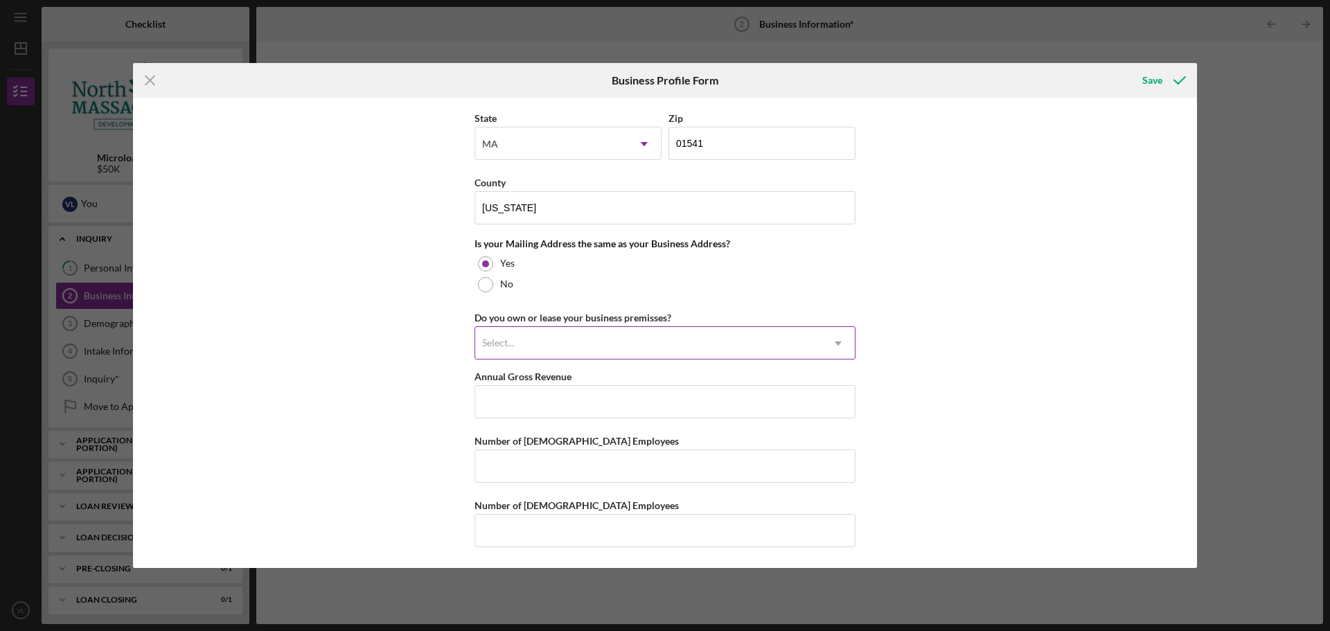
click at [605, 340] on div "Select..." at bounding box center [648, 344] width 346 height 32
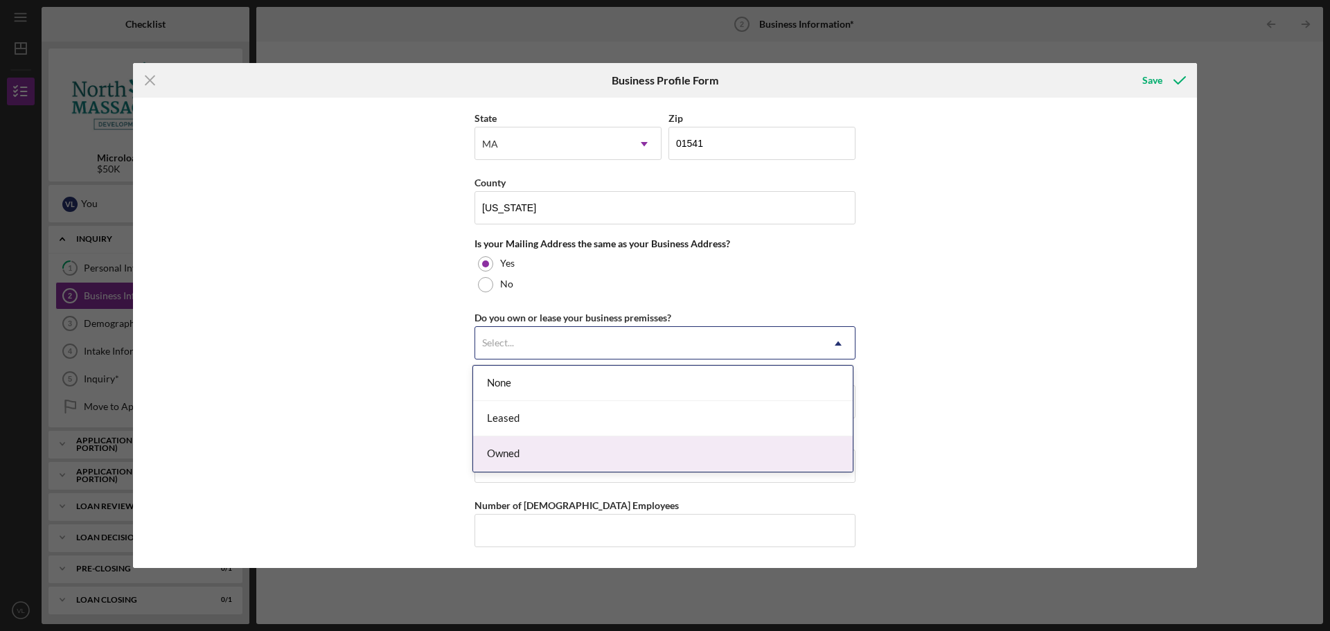
click at [543, 445] on div "Owned" at bounding box center [662, 453] width 379 height 35
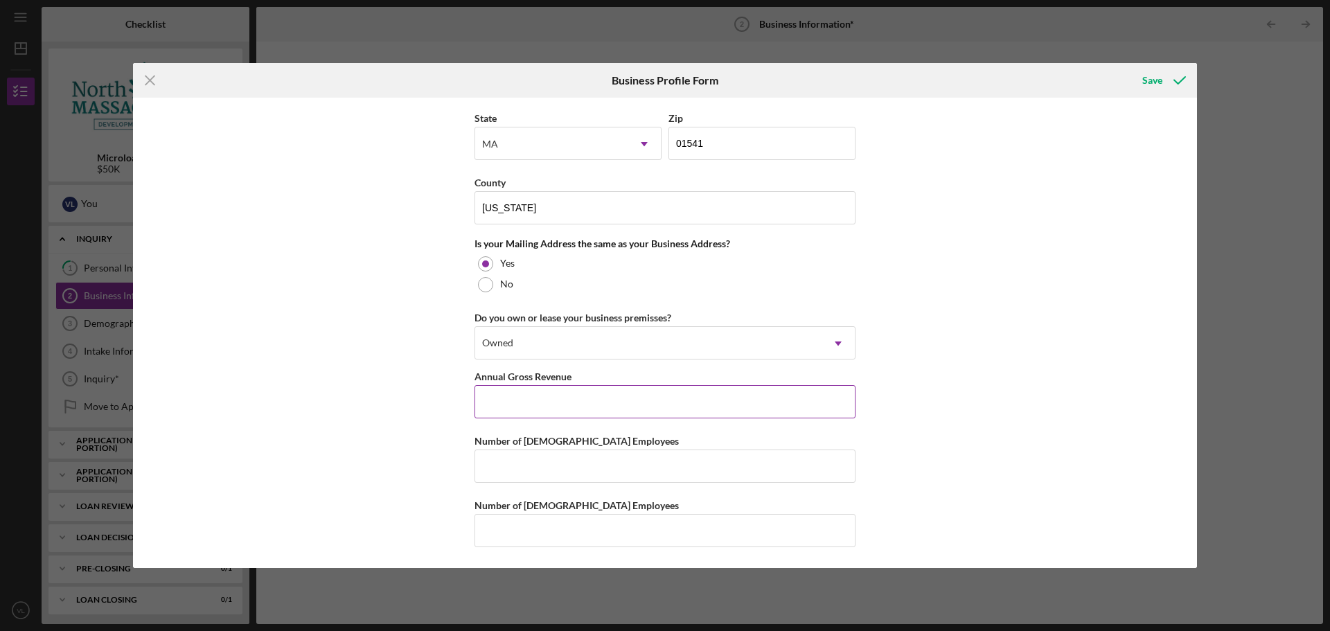
click at [611, 391] on input "Annual Gross Revenue" at bounding box center [664, 401] width 381 height 33
click at [580, 465] on input "Number of [DEMOGRAPHIC_DATA] Employees" at bounding box center [664, 465] width 381 height 33
type input "1"
click at [603, 526] on input "Number of [DEMOGRAPHIC_DATA] Employees" at bounding box center [664, 530] width 381 height 33
type input "0"
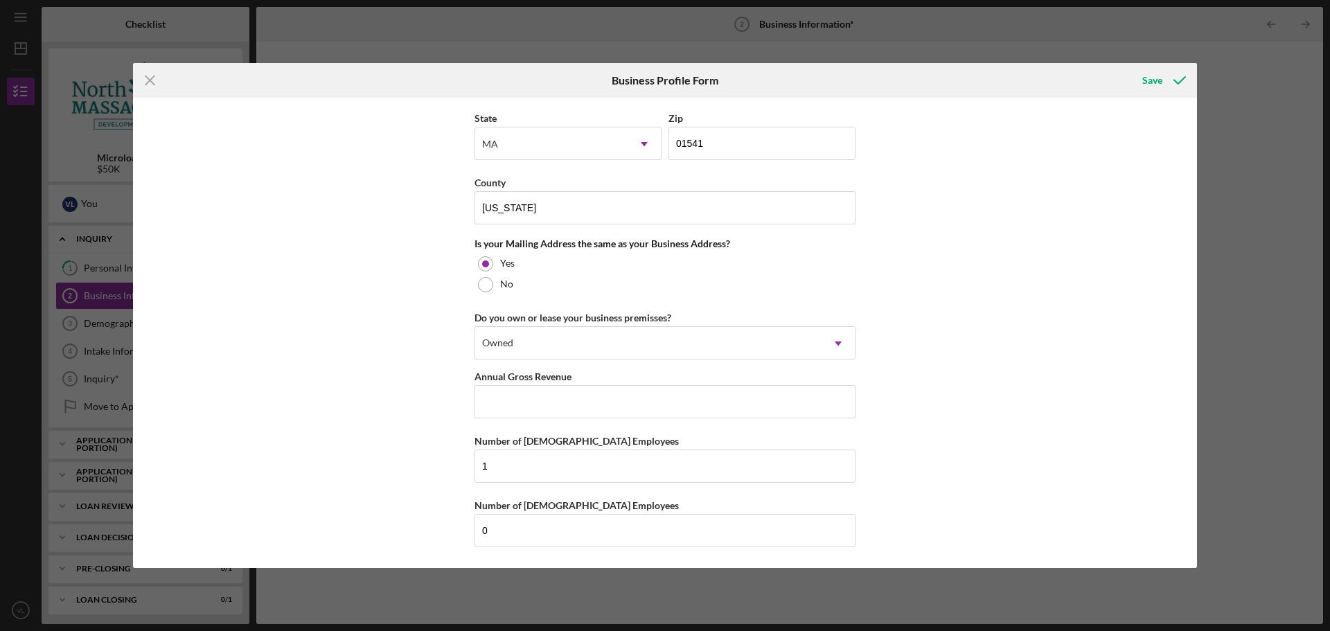
click at [377, 350] on div "Business Name [PERSON_NAME] Drain DBA Business Start Date Legal Structure LLC I…" at bounding box center [665, 333] width 1064 height 470
click at [506, 467] on input "1" at bounding box center [664, 465] width 381 height 33
type input "0"
click at [377, 339] on div "Business Name [PERSON_NAME] Drain DBA Business Start Date Legal Structure LLC I…" at bounding box center [665, 333] width 1064 height 470
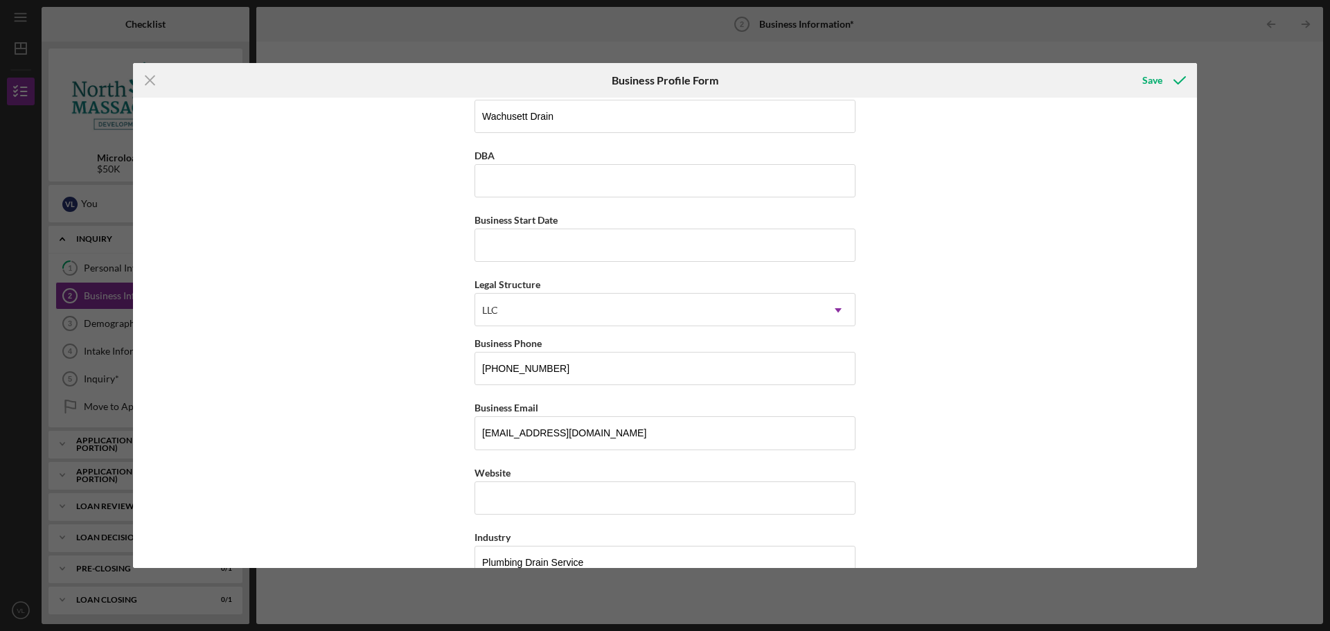
scroll to position [0, 0]
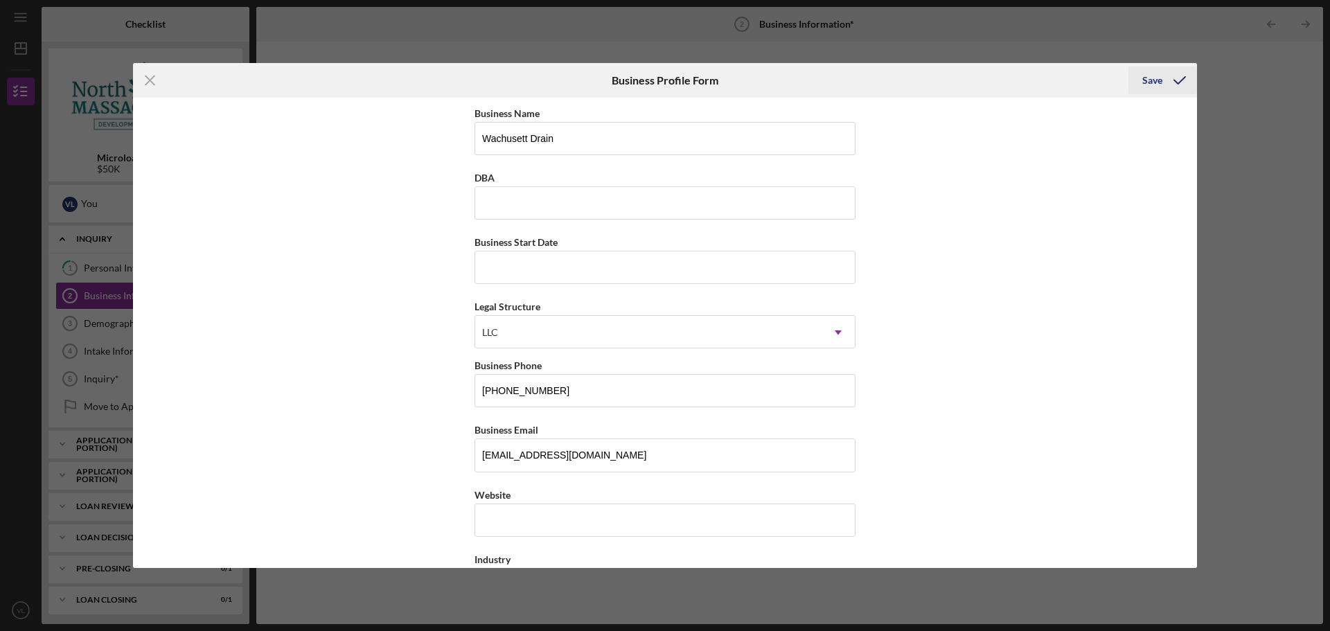
click at [1150, 79] on div "Save" at bounding box center [1152, 80] width 20 height 28
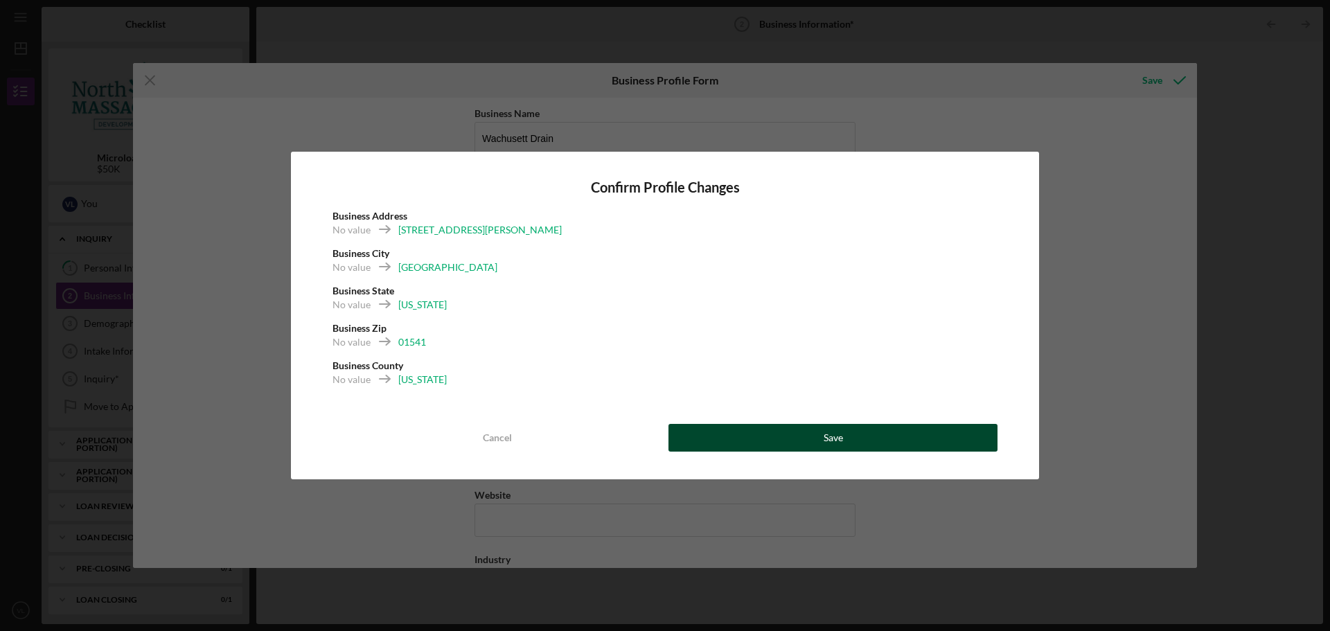
click at [821, 440] on button "Save" at bounding box center [832, 438] width 329 height 28
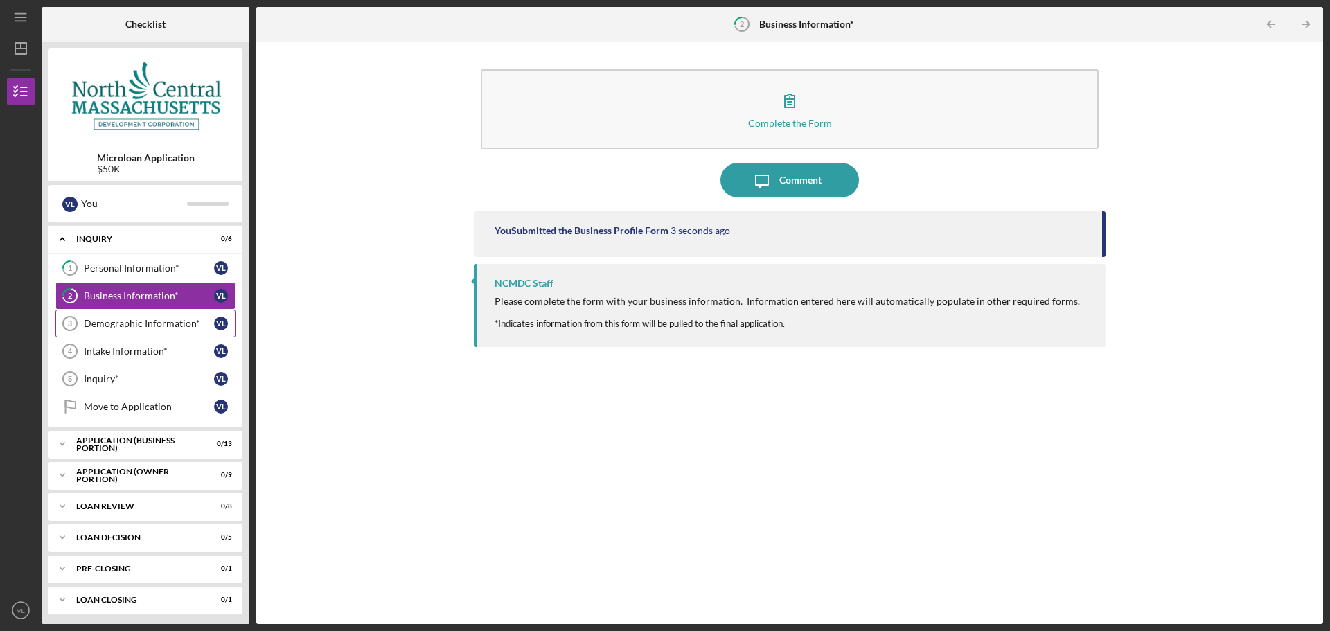
click at [144, 318] on div "Demographic Information*" at bounding box center [149, 323] width 130 height 11
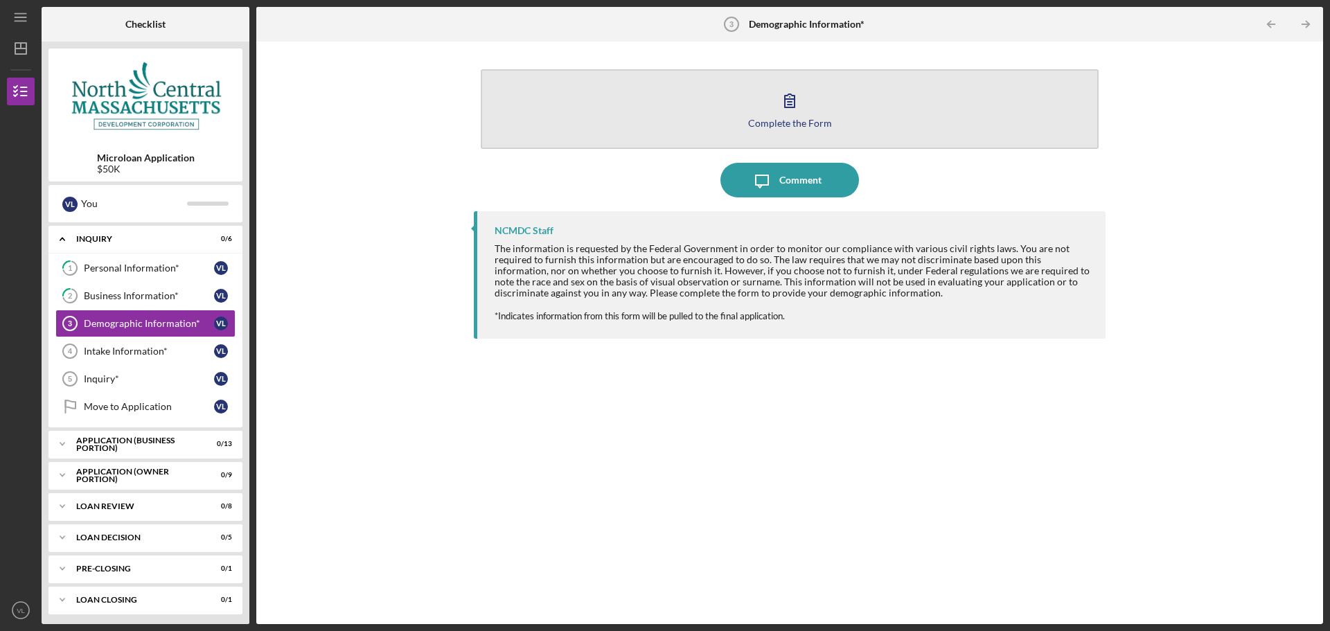
click at [786, 130] on button "Complete the Form Form" at bounding box center [790, 109] width 618 height 80
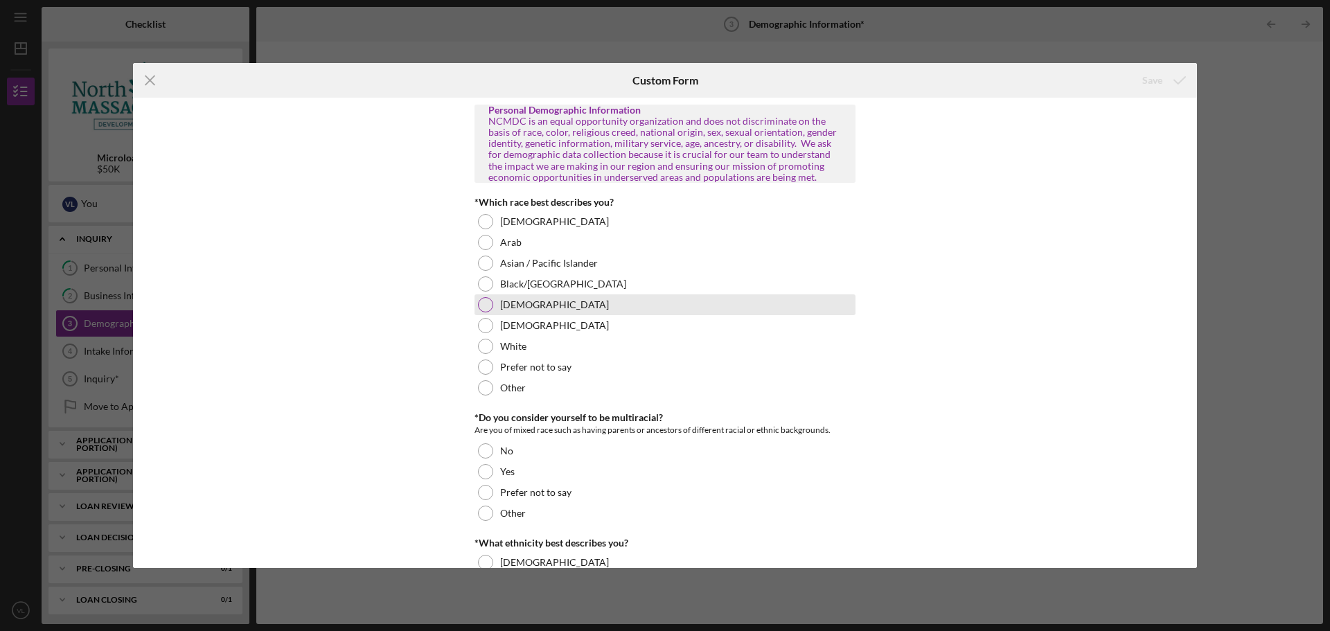
click at [487, 305] on div at bounding box center [485, 304] width 15 height 15
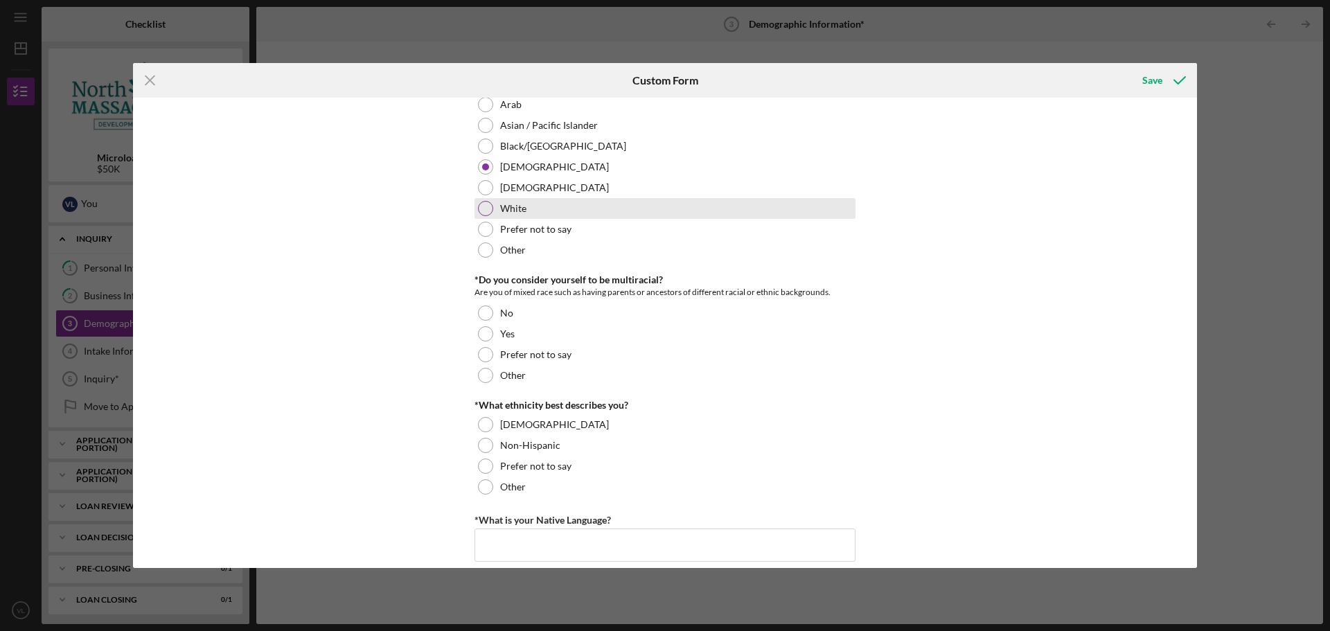
scroll to position [138, 0]
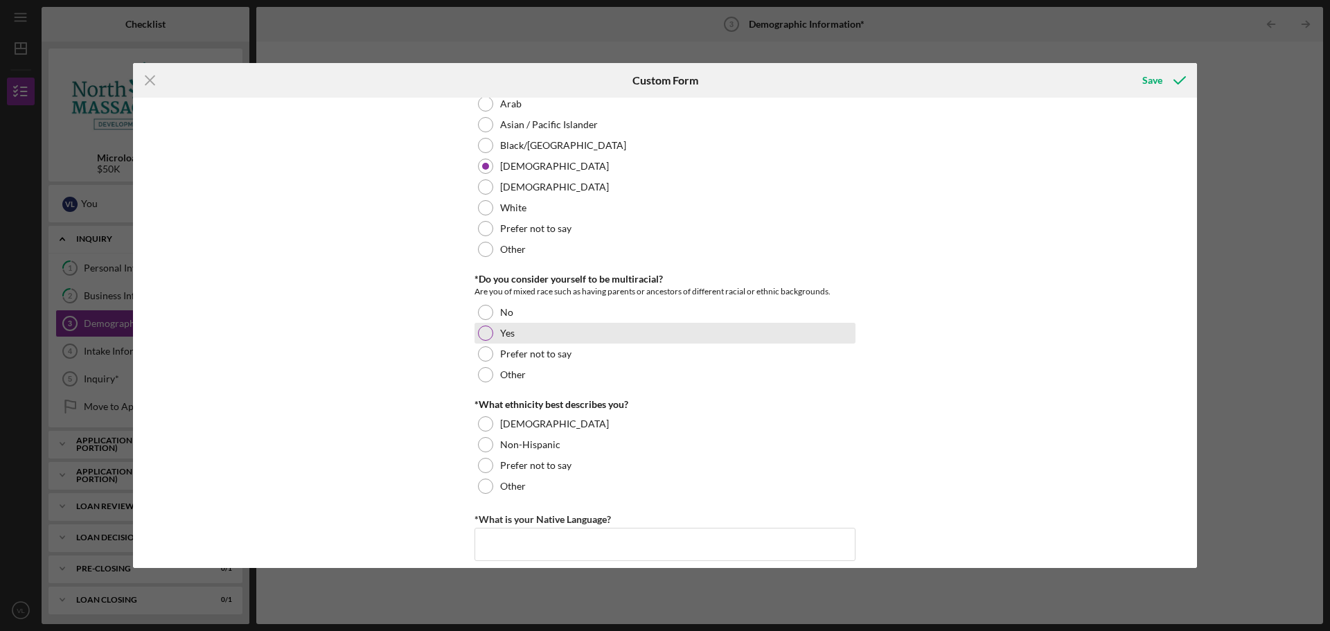
click at [481, 330] on div at bounding box center [485, 332] width 15 height 15
click at [483, 312] on div at bounding box center [485, 312] width 15 height 15
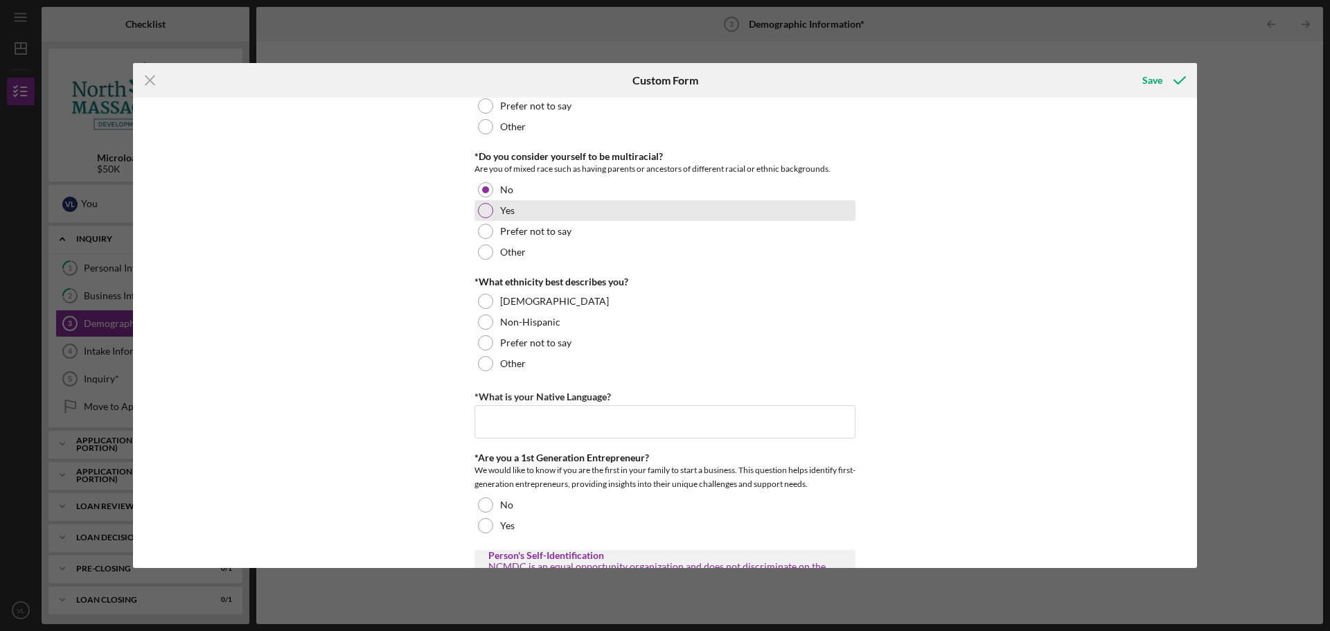
scroll to position [277, 0]
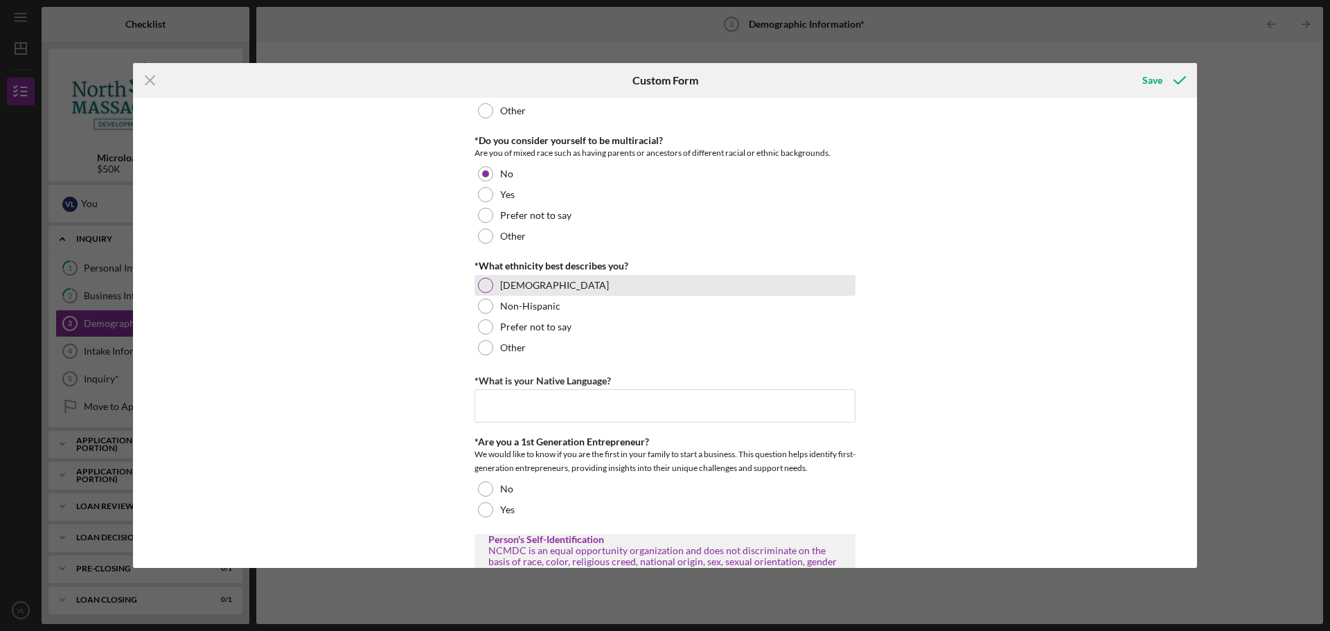
click at [485, 281] on div at bounding box center [485, 285] width 15 height 15
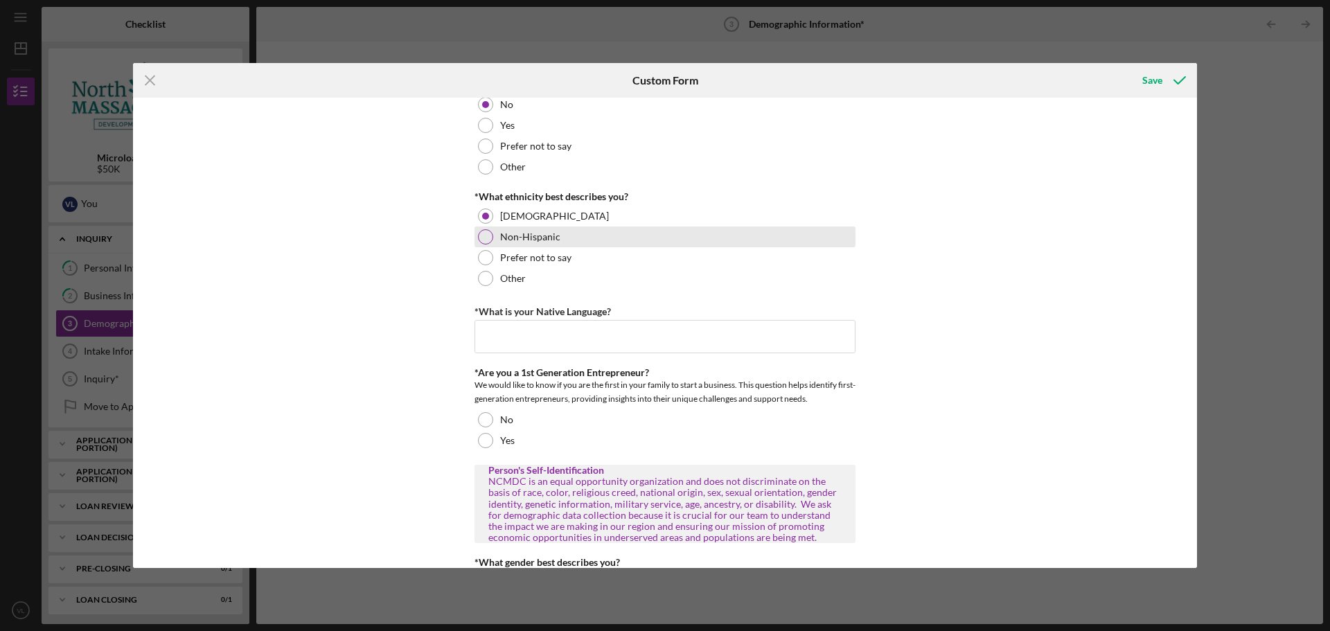
scroll to position [415, 0]
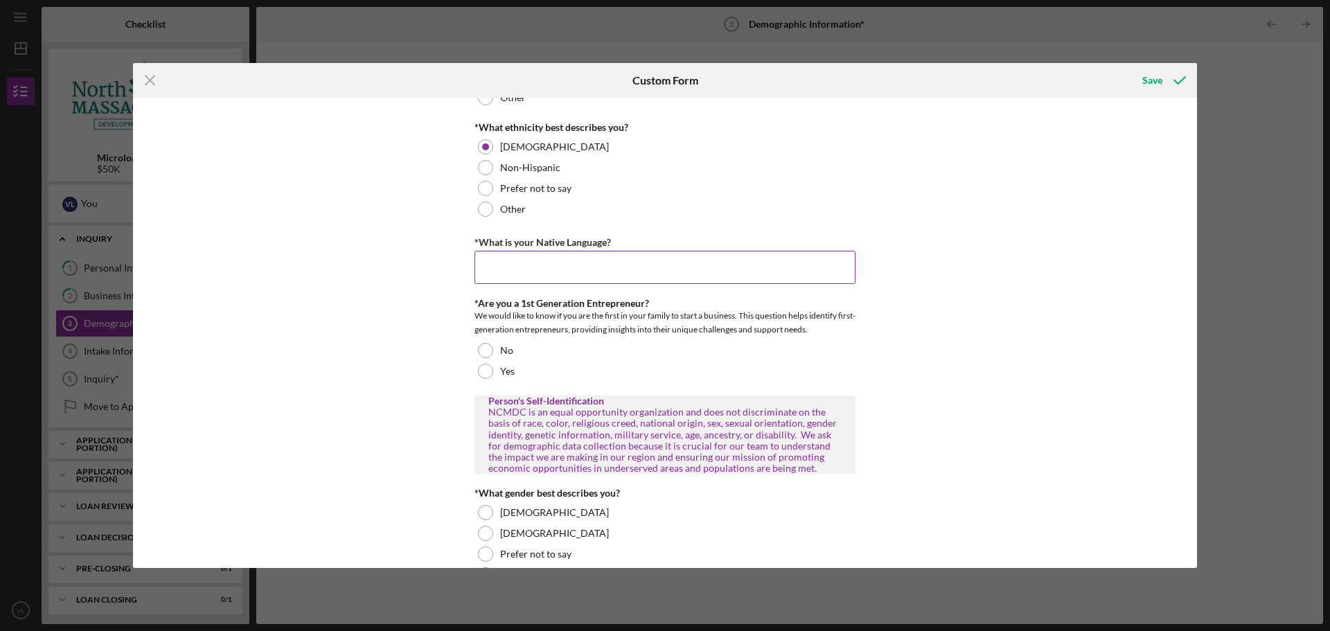
click at [659, 262] on input "*What is your Native Language?" at bounding box center [664, 267] width 381 height 33
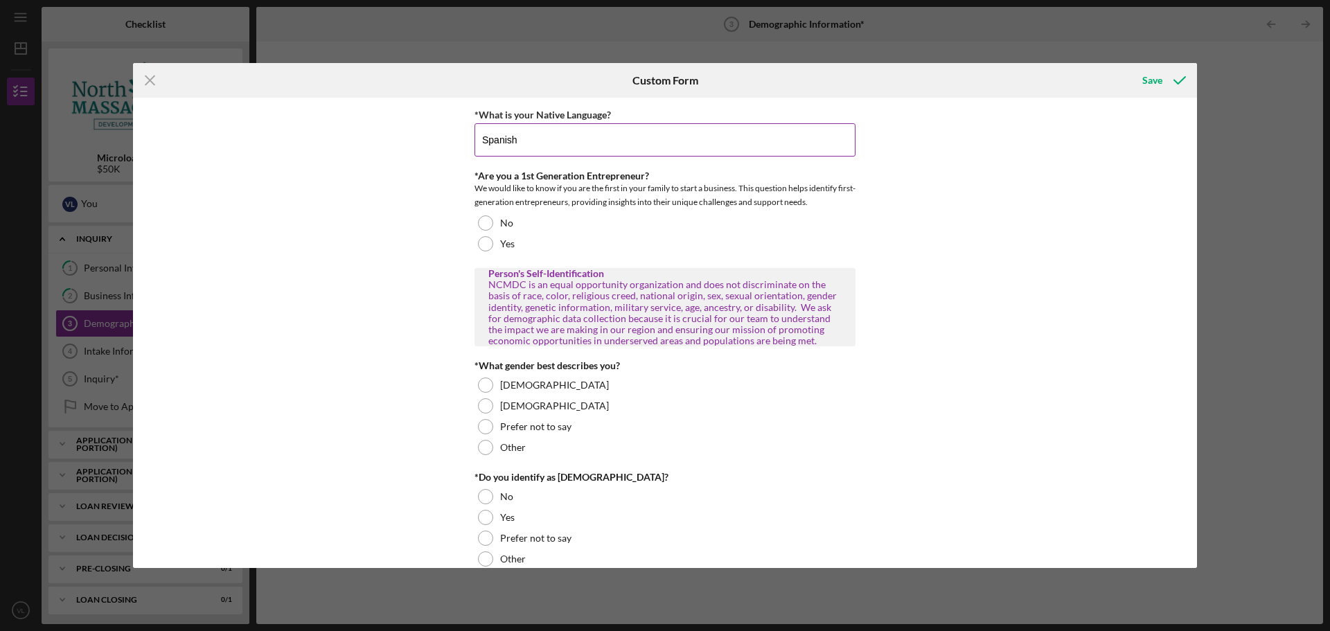
scroll to position [554, 0]
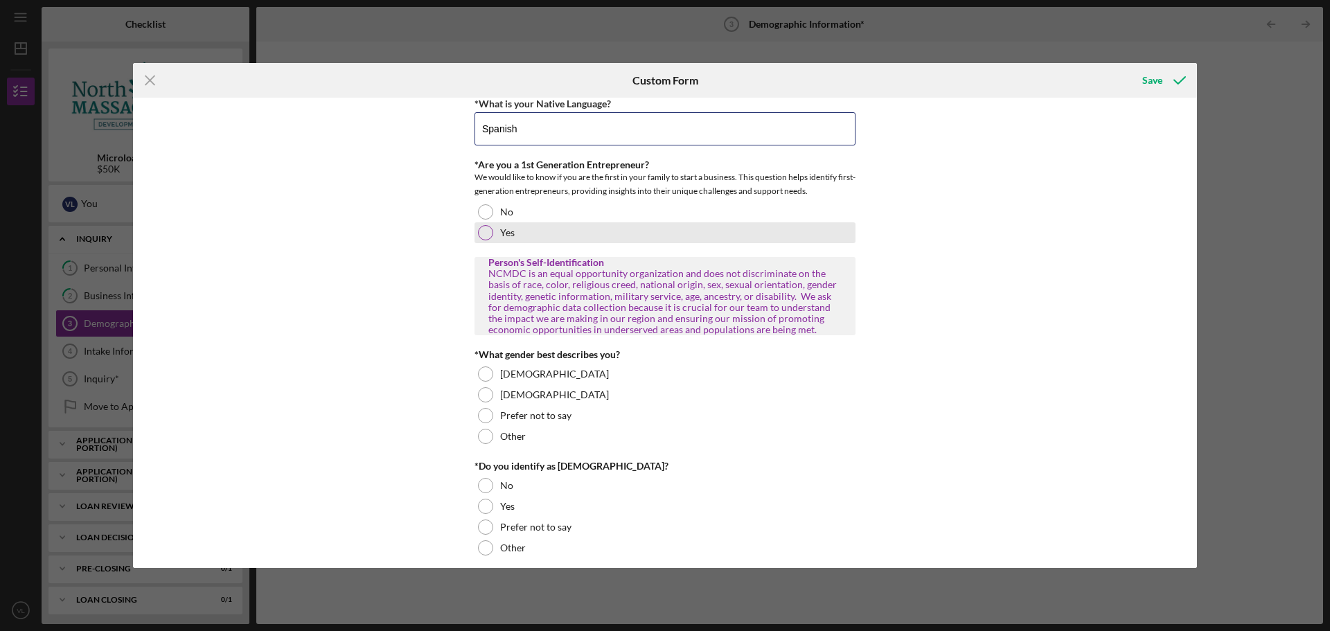
type input "Spanish"
click at [485, 229] on div at bounding box center [485, 232] width 15 height 15
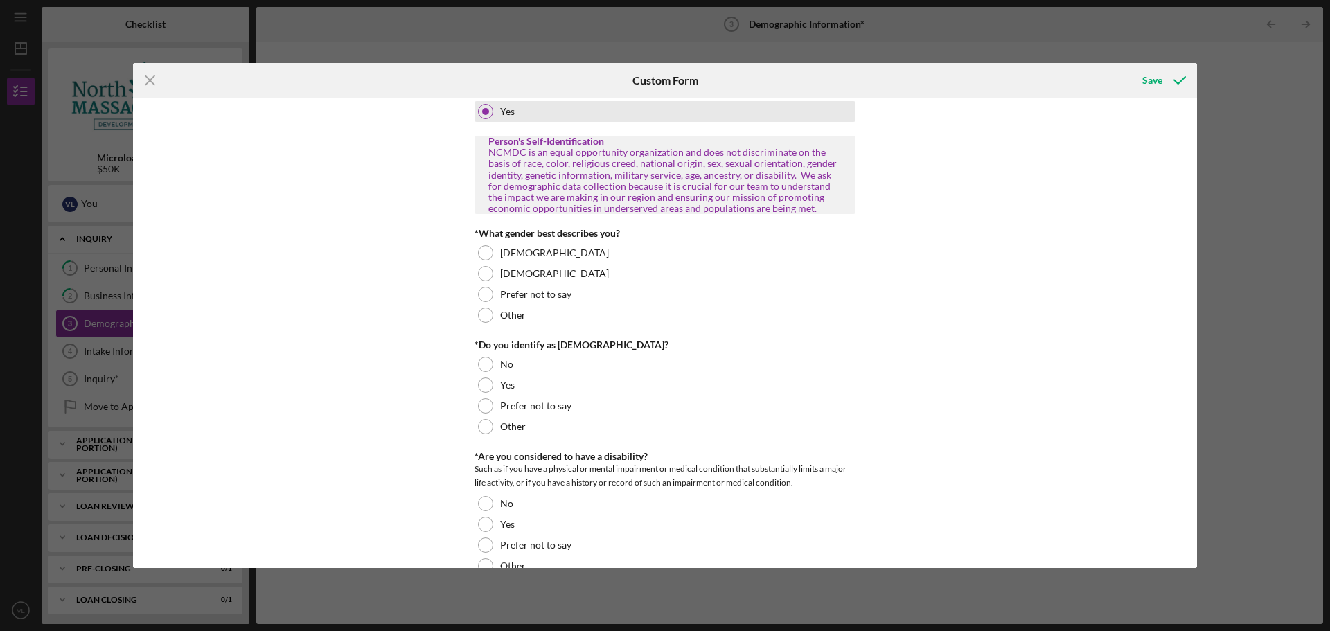
scroll to position [692, 0]
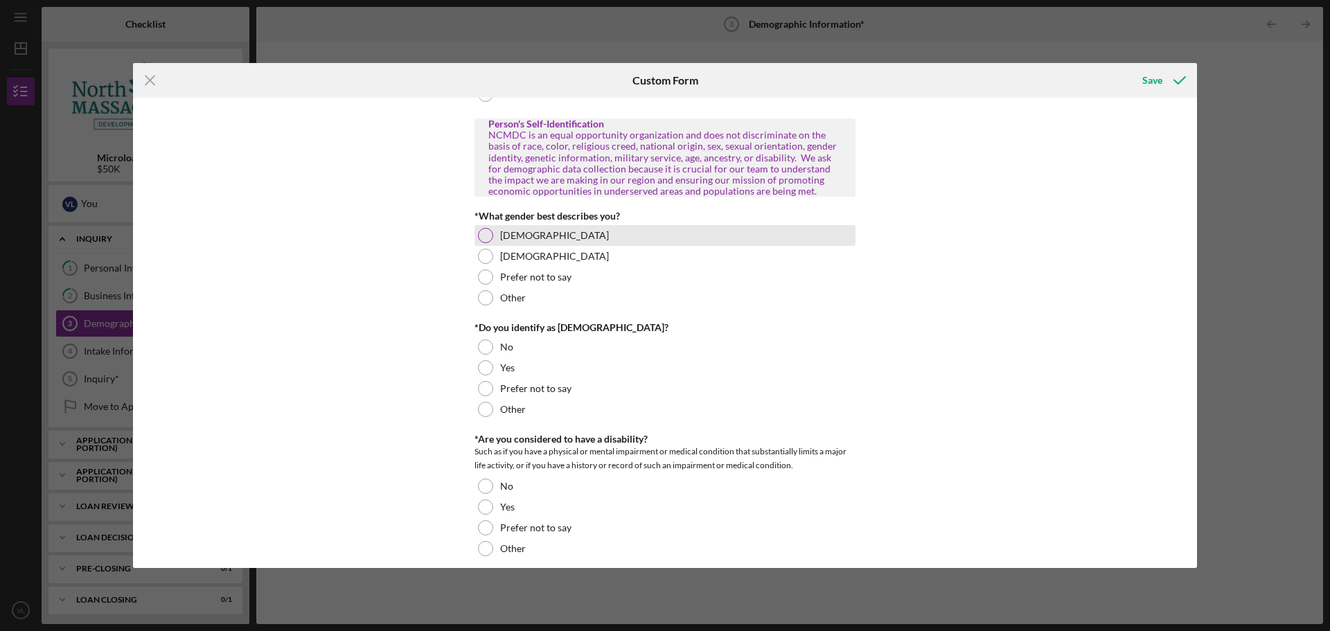
click at [486, 235] on div at bounding box center [485, 235] width 15 height 15
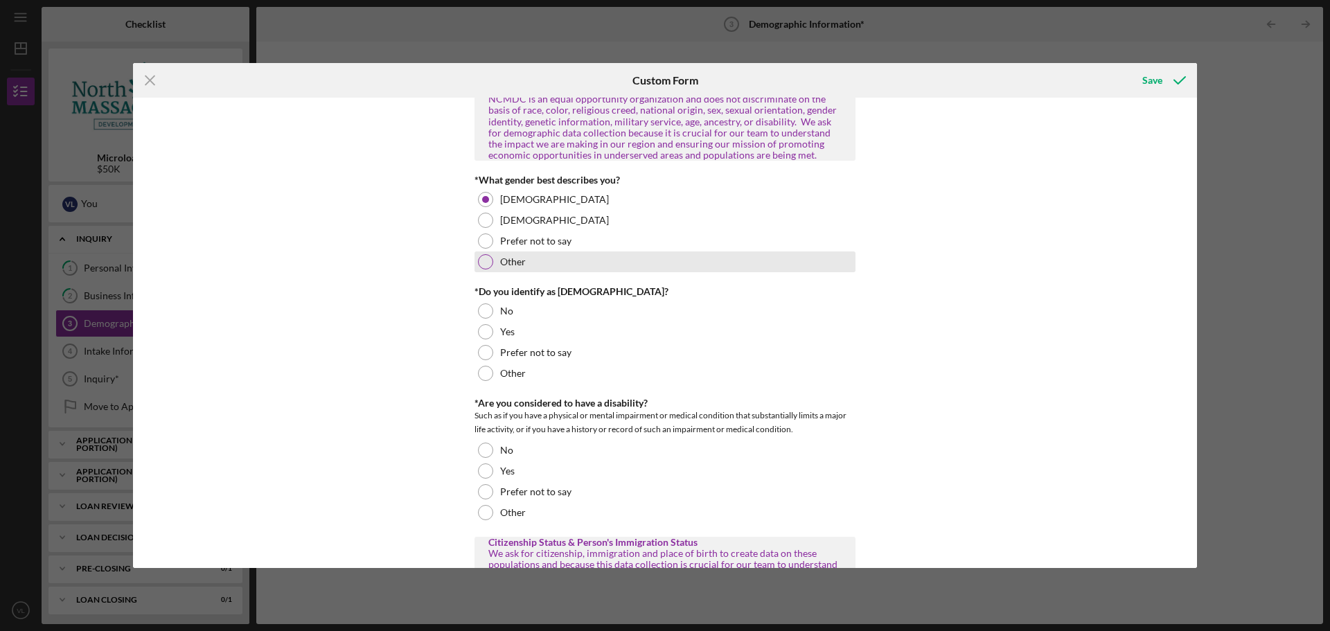
scroll to position [831, 0]
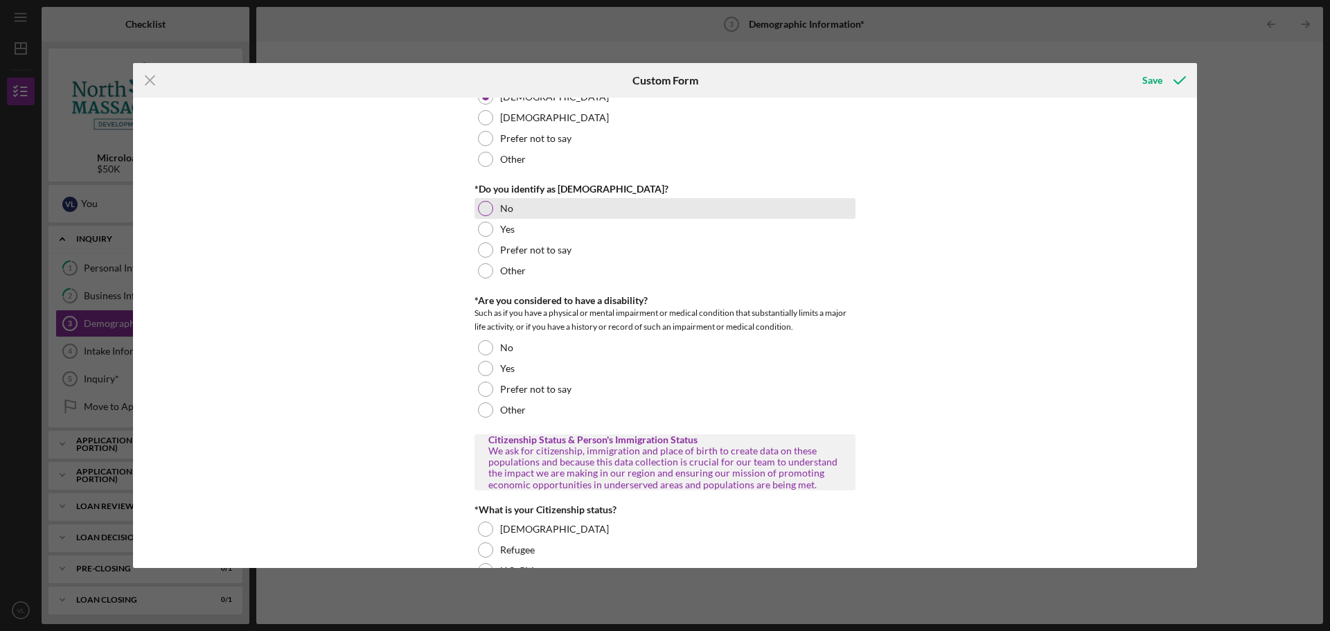
click at [486, 211] on div at bounding box center [485, 208] width 15 height 15
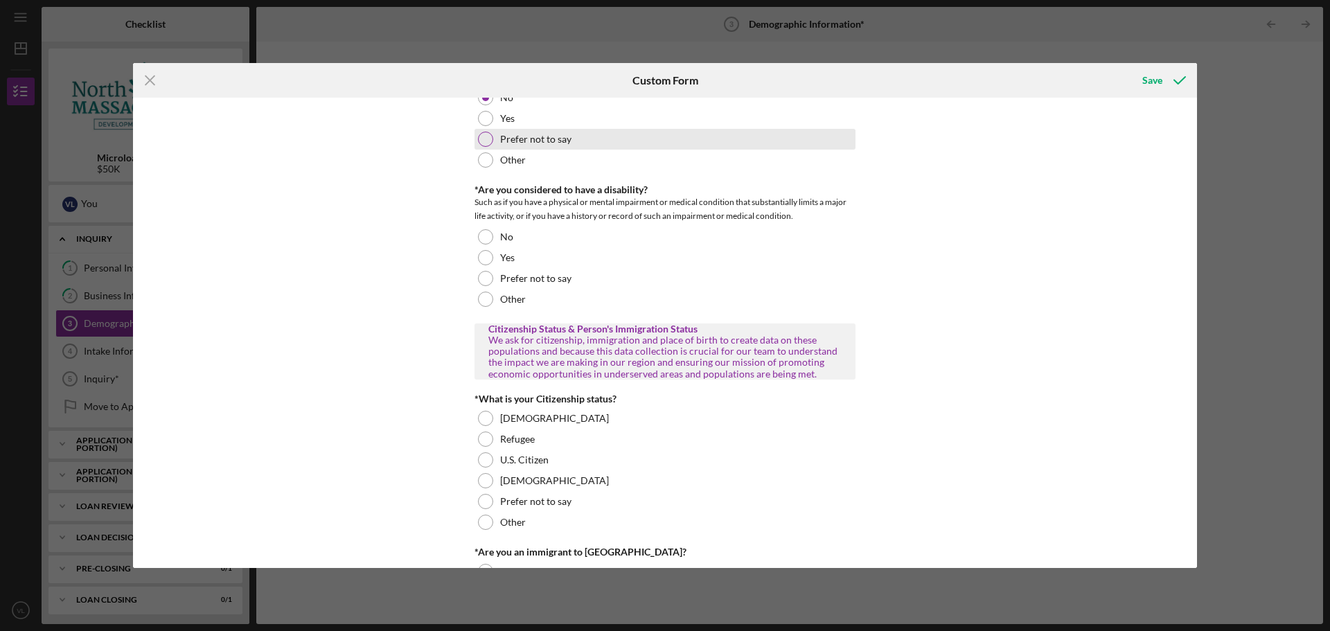
scroll to position [969, 0]
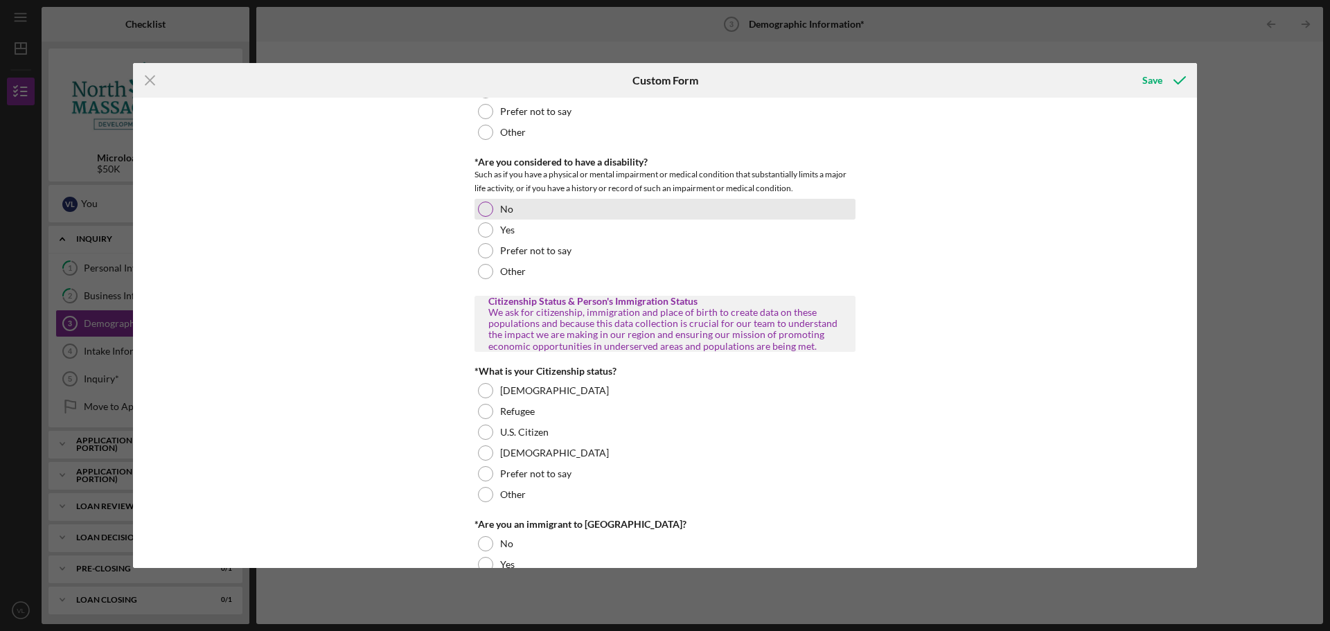
click at [479, 206] on div at bounding box center [485, 209] width 15 height 15
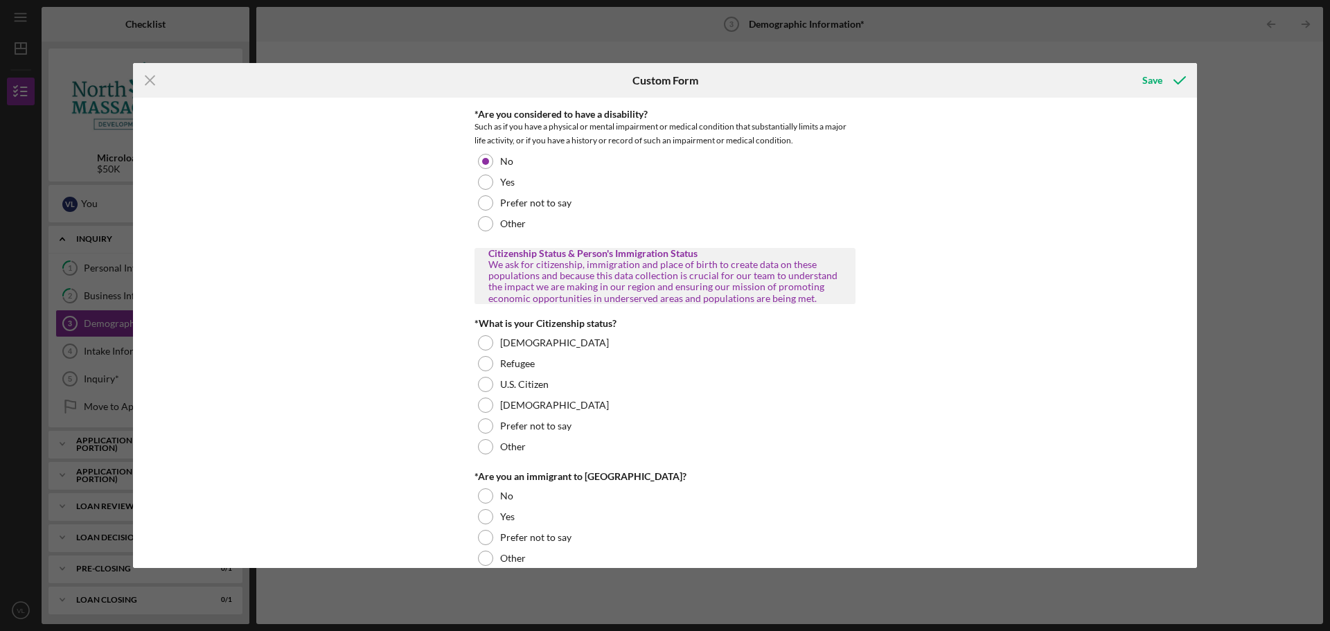
scroll to position [1177, 0]
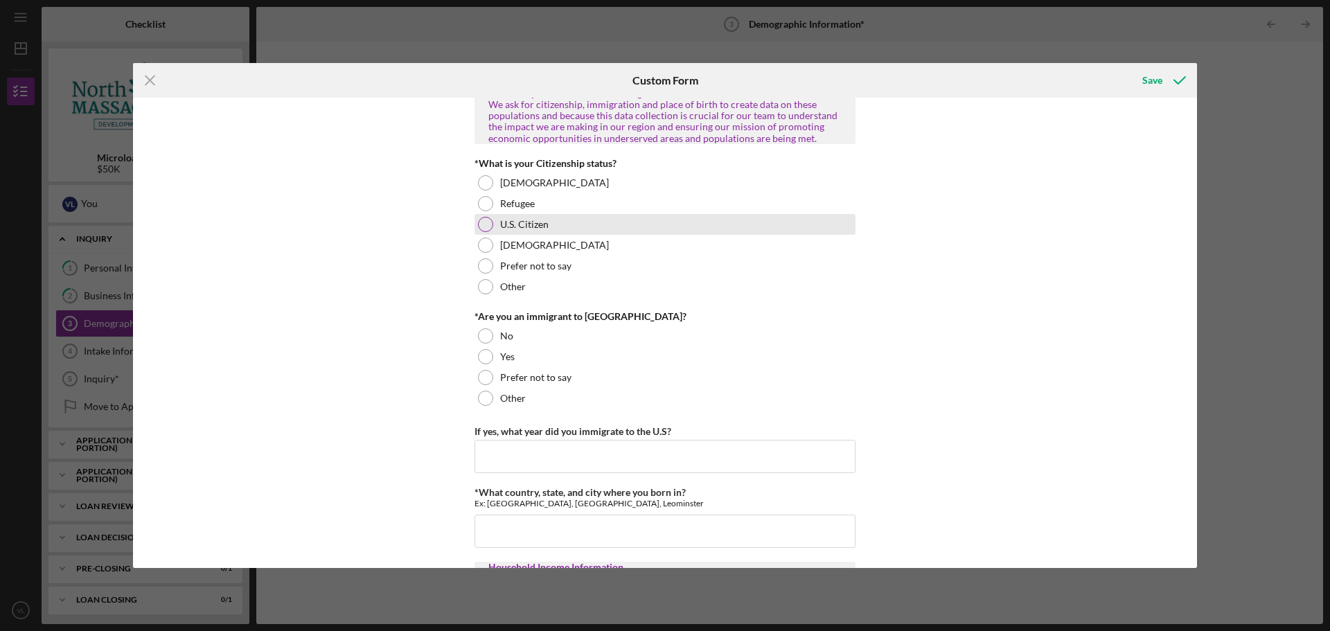
click at [485, 228] on div at bounding box center [485, 224] width 15 height 15
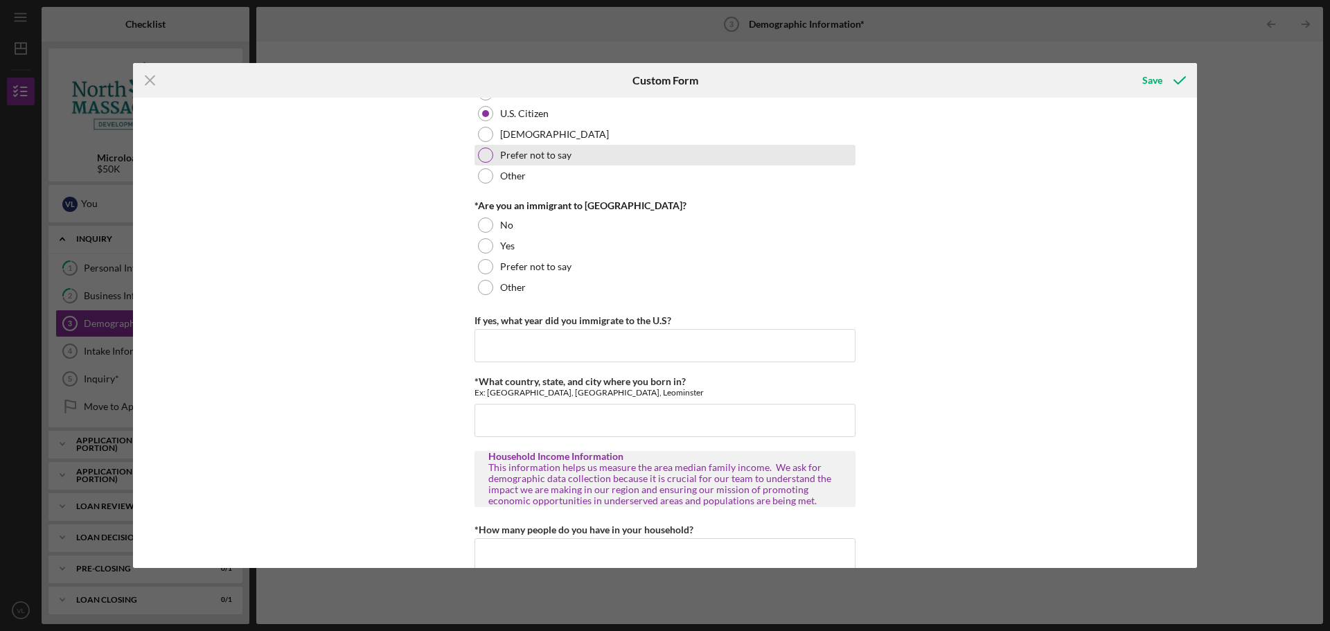
scroll to position [1316, 0]
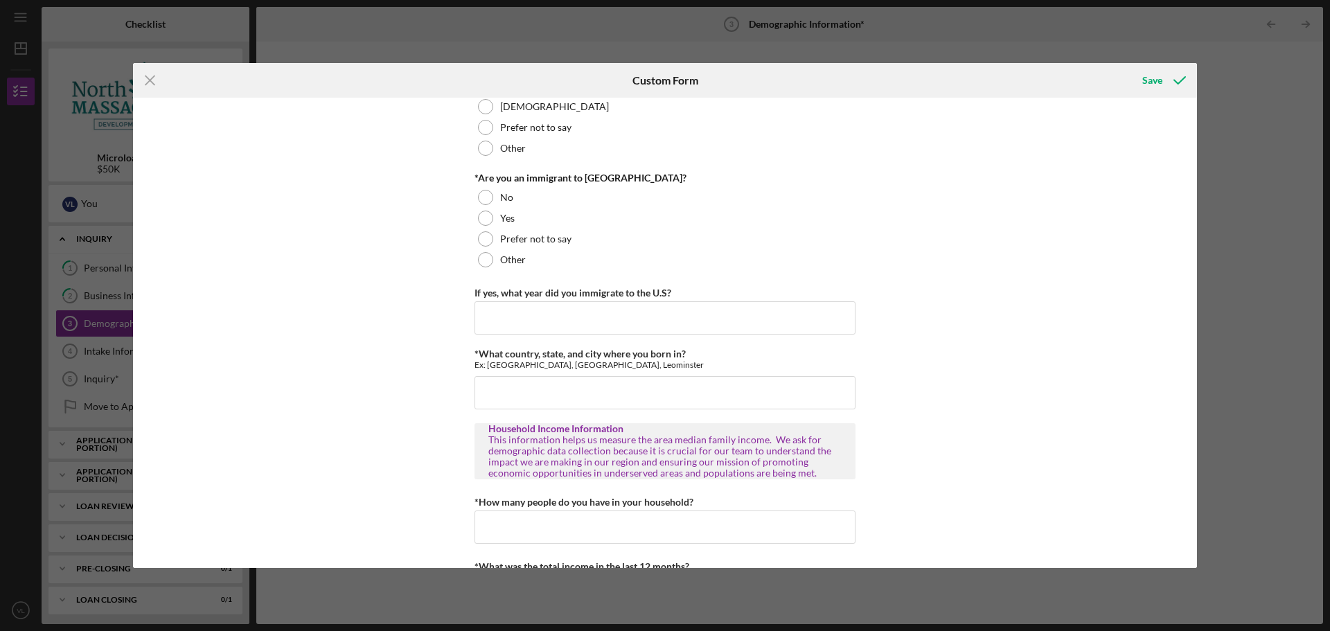
click at [472, 186] on div "Personal Demographic Information NCMDC is an equal opportunity organization and…" at bounding box center [665, 333] width 1064 height 470
click at [483, 193] on div at bounding box center [485, 197] width 15 height 15
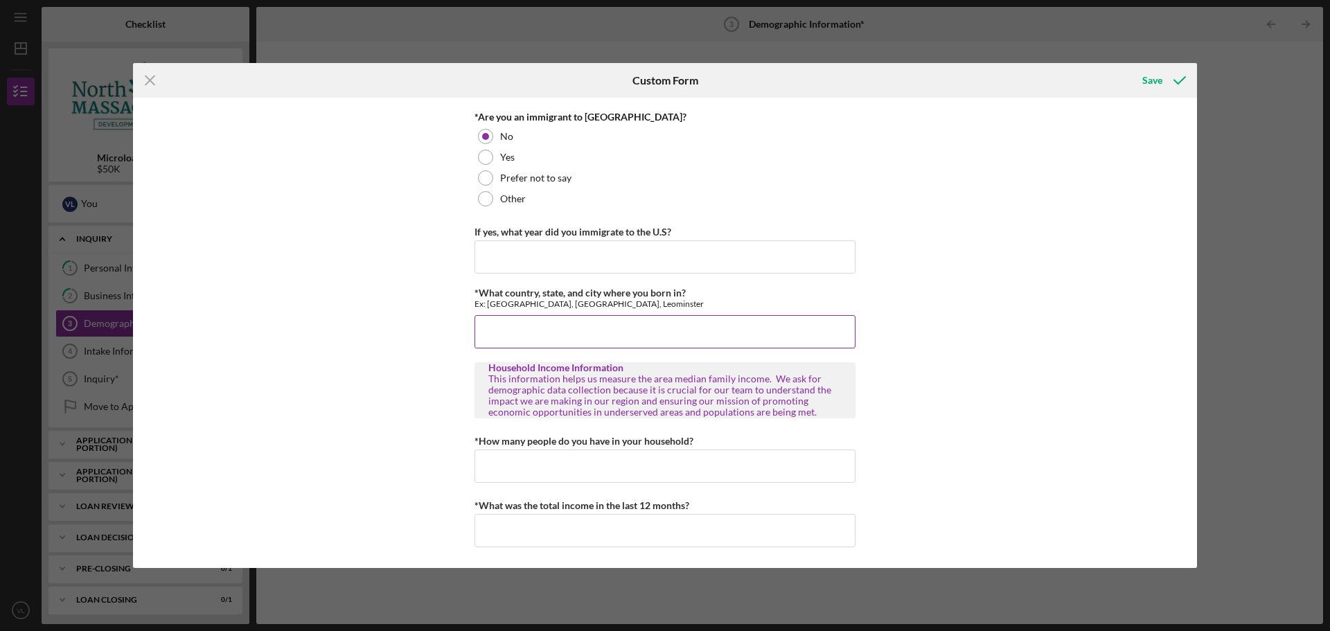
click at [678, 320] on input "*What country, state, and city where you born in?" at bounding box center [664, 331] width 381 height 33
type input "Mayuez, [GEOGRAPHIC_DATA]"
click at [657, 469] on input "*How many people do you have in your household?" at bounding box center [664, 465] width 381 height 33
type input "2"
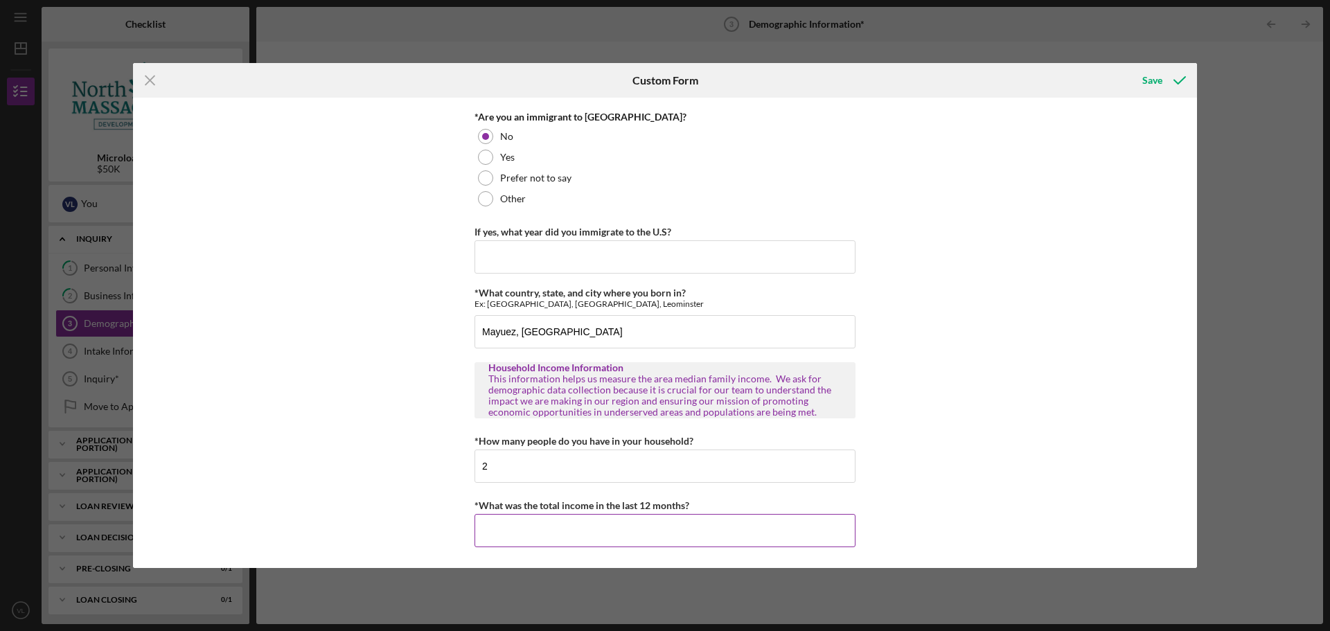
click at [637, 530] on input "*What was the total income in the last 12 months?" at bounding box center [664, 530] width 381 height 33
type input "$200,000"
click at [1160, 78] on div "Save" at bounding box center [1152, 80] width 20 height 28
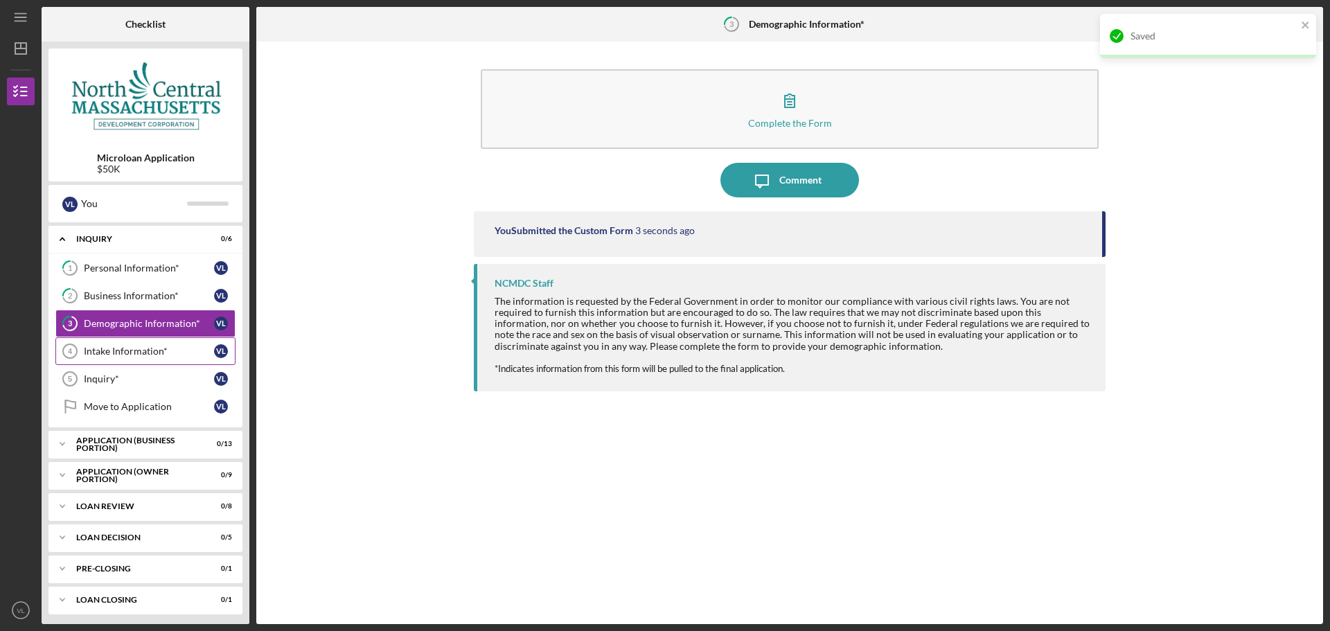
click at [167, 355] on div "Intake Information*" at bounding box center [149, 351] width 130 height 11
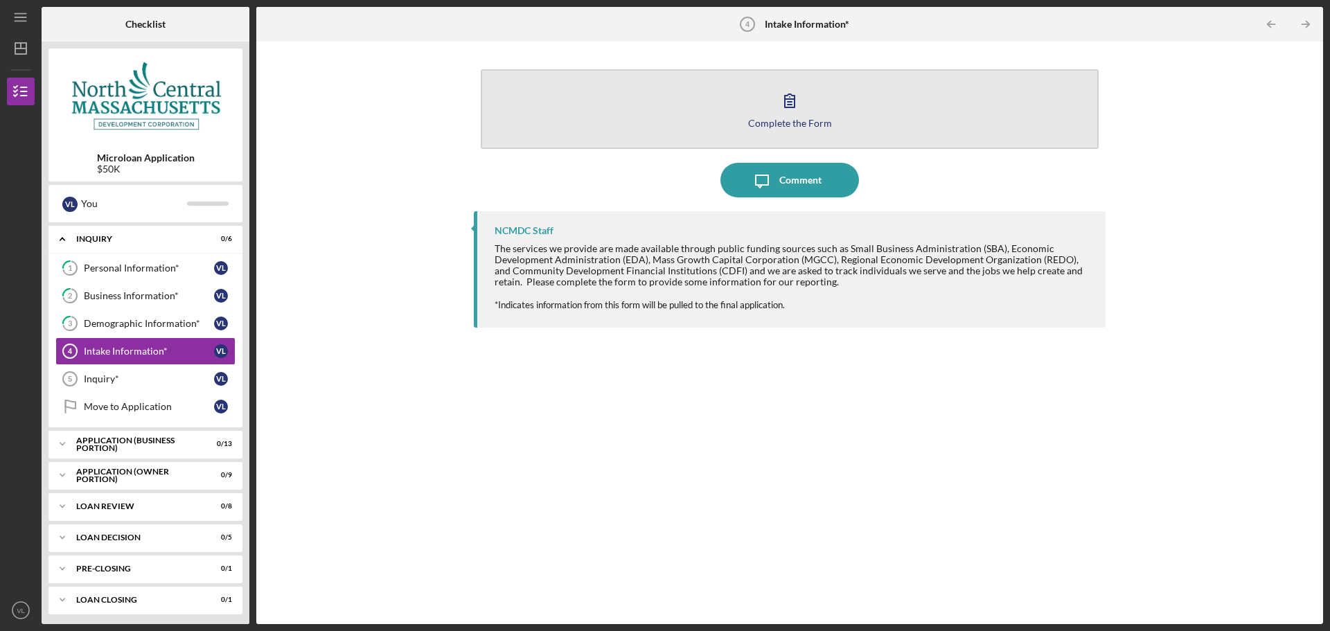
click at [796, 120] on div "Complete the Form" at bounding box center [790, 123] width 84 height 10
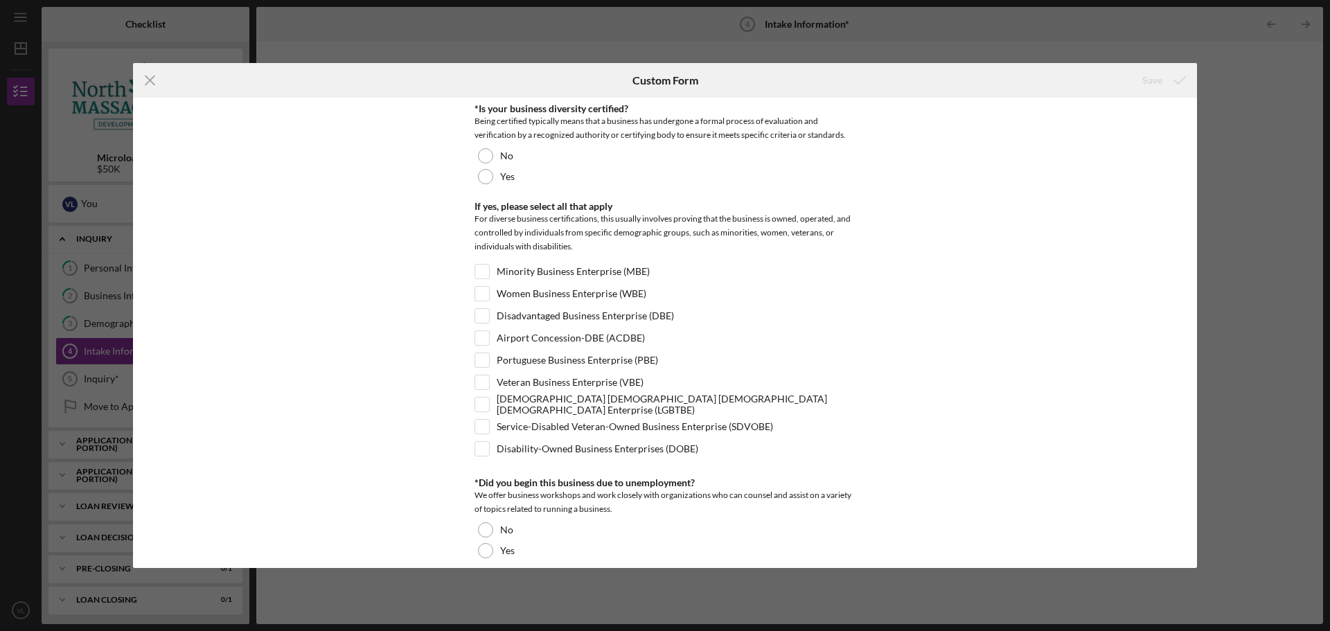
scroll to position [415, 0]
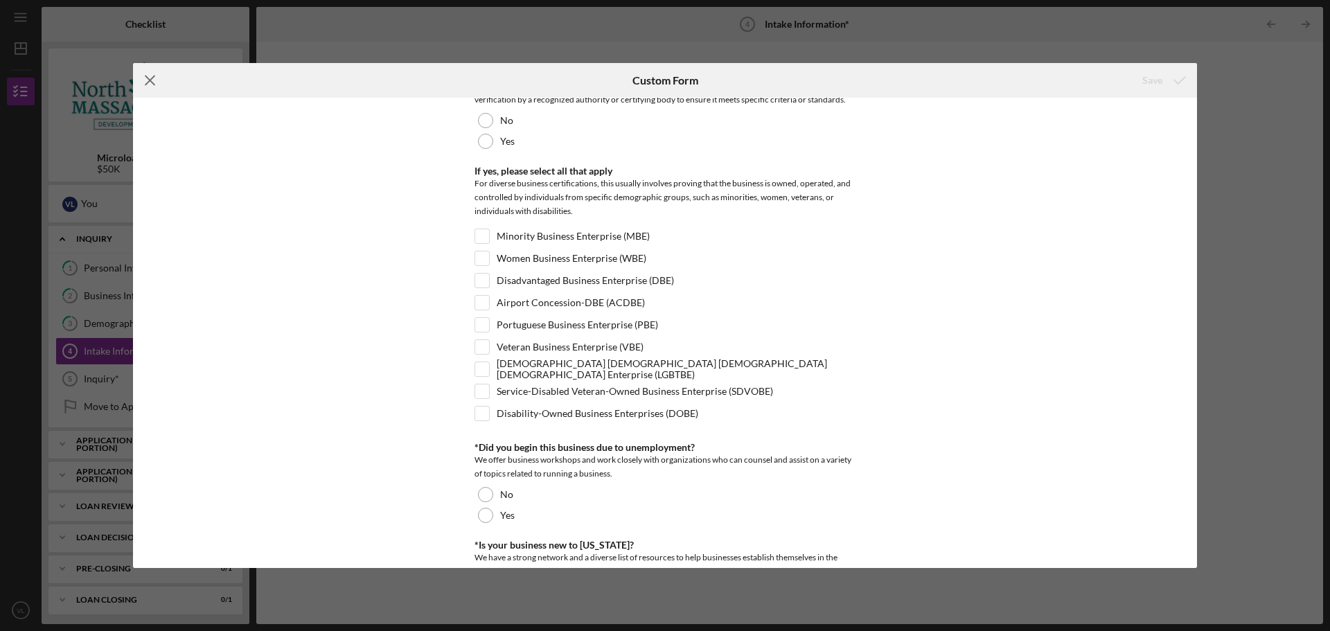
click at [153, 78] on line at bounding box center [149, 80] width 9 height 9
